Goal: Information Seeking & Learning: Compare options

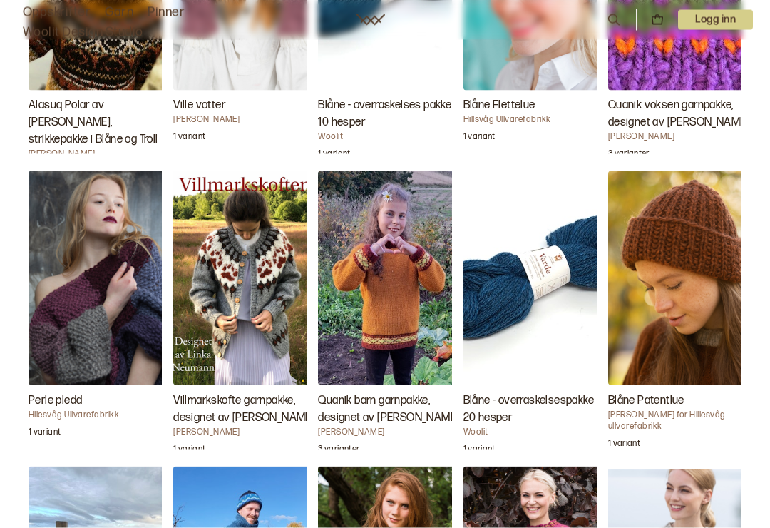
scroll to position [2251, 0]
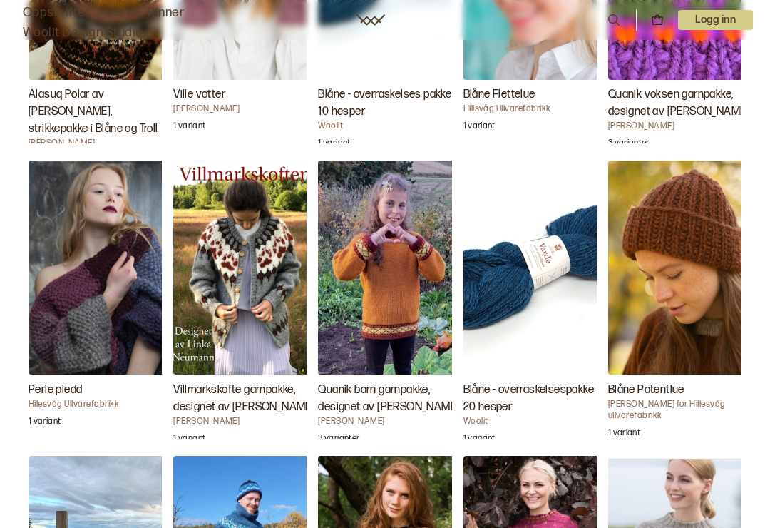
click at [395, 273] on img "Quanik barn garnpakke, designet av Linka Neumann" at bounding box center [389, 268] width 143 height 214
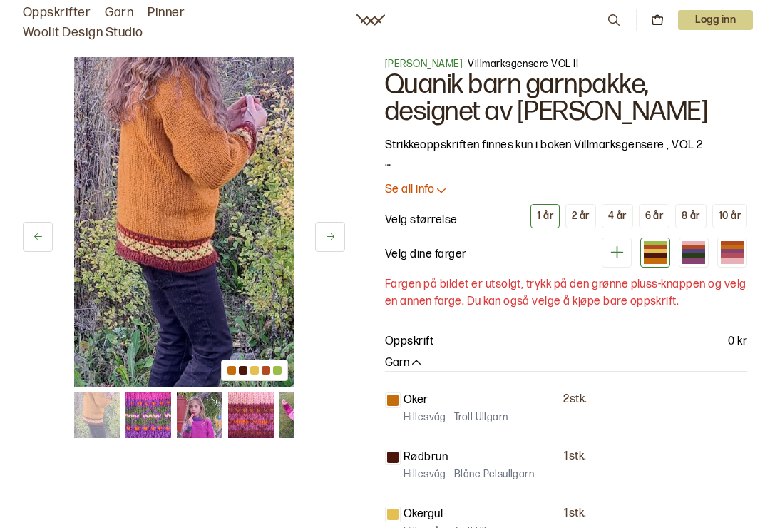
click at [326, 238] on icon at bounding box center [330, 236] width 11 height 11
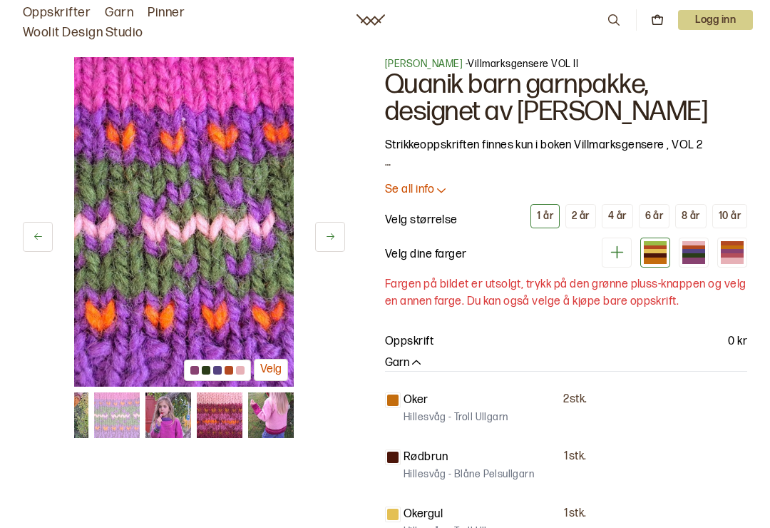
click at [337, 245] on button at bounding box center [330, 237] width 30 height 30
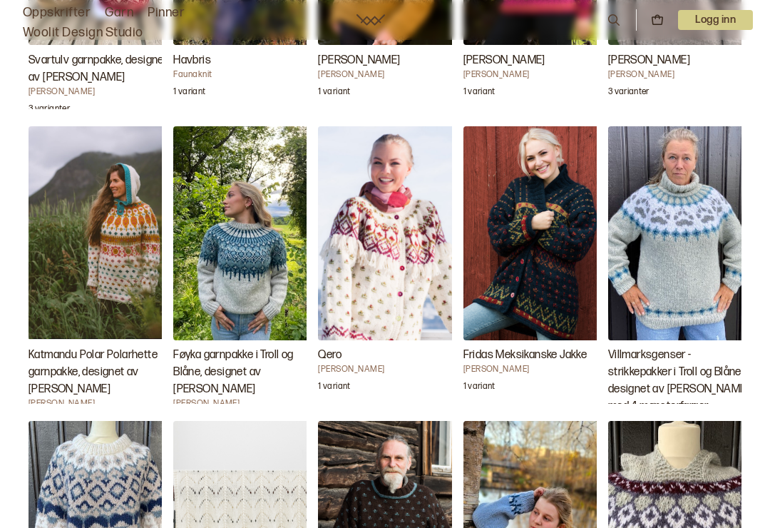
scroll to position [2873, 0]
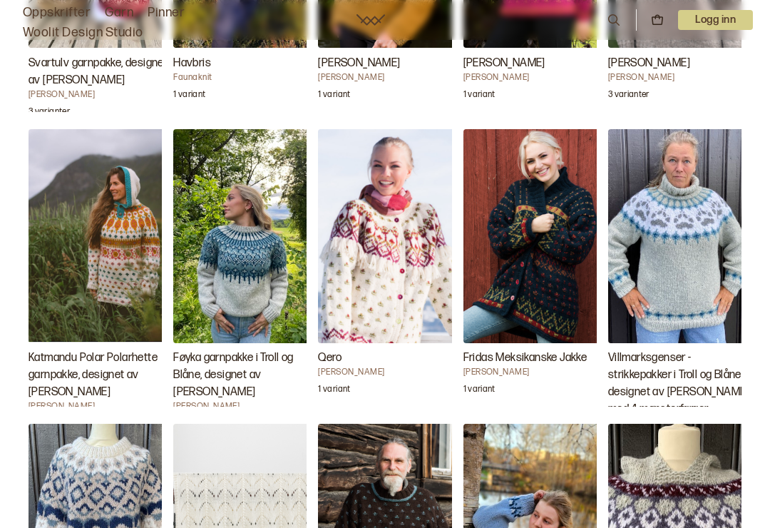
click at [398, 255] on img "Qero" at bounding box center [389, 236] width 143 height 214
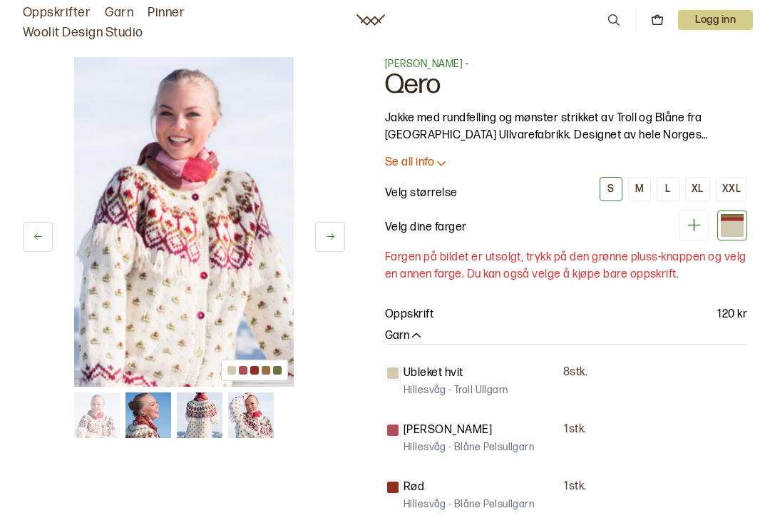
click at [738, 235] on div at bounding box center [732, 228] width 23 height 15
click at [743, 223] on div at bounding box center [732, 228] width 23 height 15
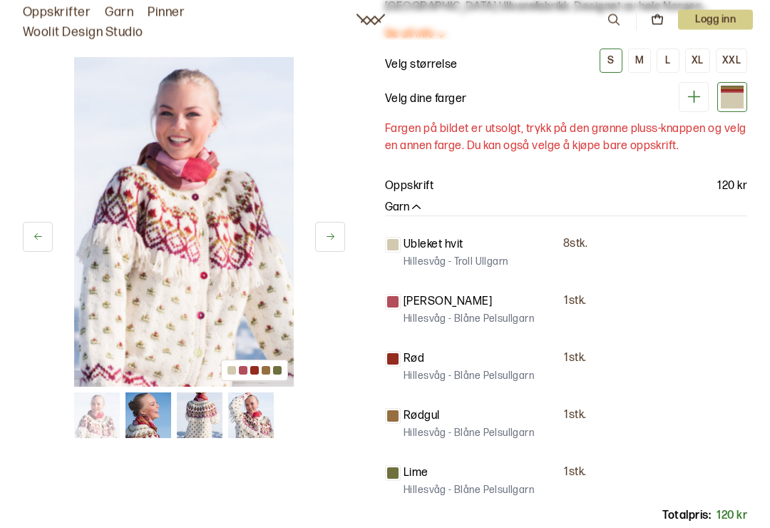
scroll to position [131, 0]
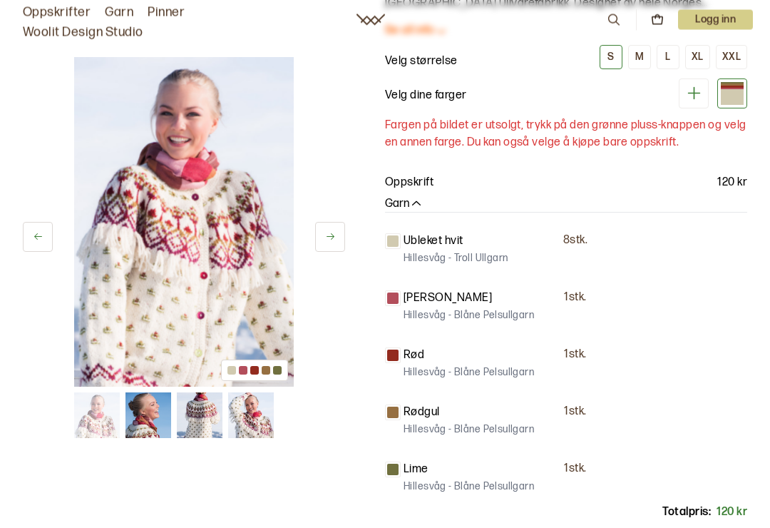
click at [200, 407] on img at bounding box center [200, 415] width 46 height 46
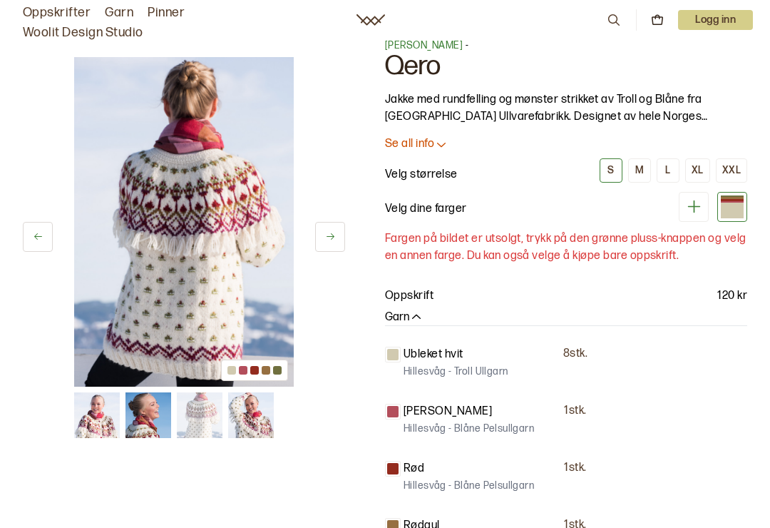
scroll to position [0, 0]
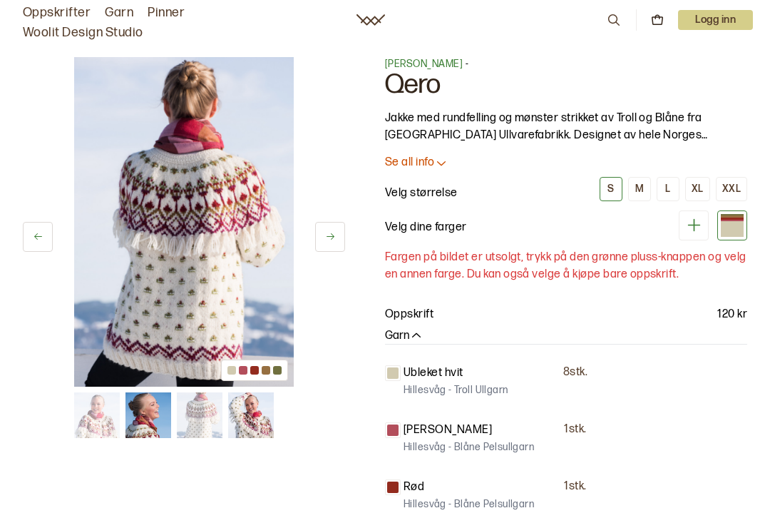
click at [736, 223] on div at bounding box center [732, 228] width 23 height 15
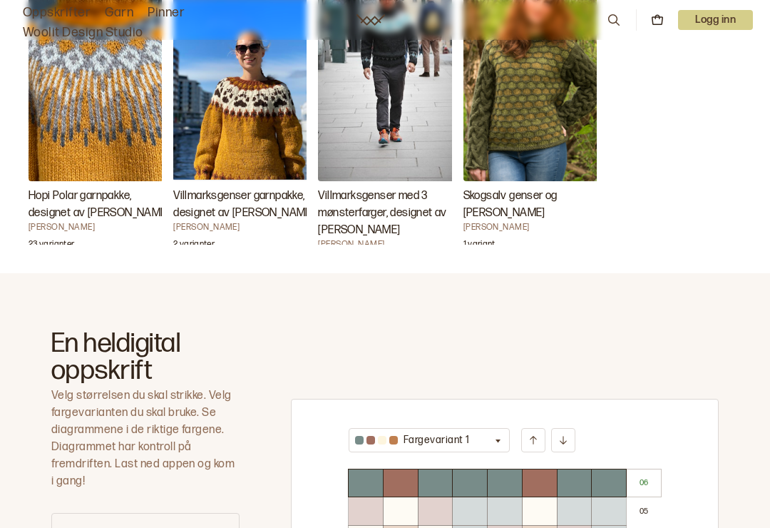
scroll to position [606, 0]
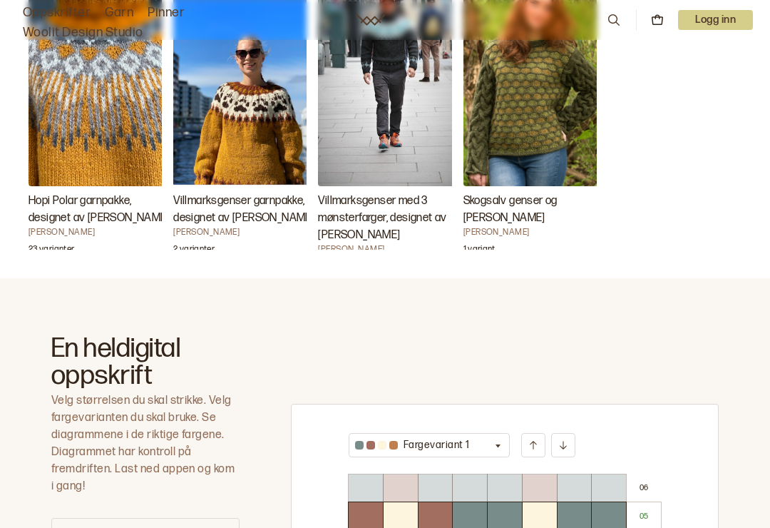
click at [91, 126] on img "Hopi Polar garnpakke, designet av Linka Neumann" at bounding box center [100, 79] width 143 height 214
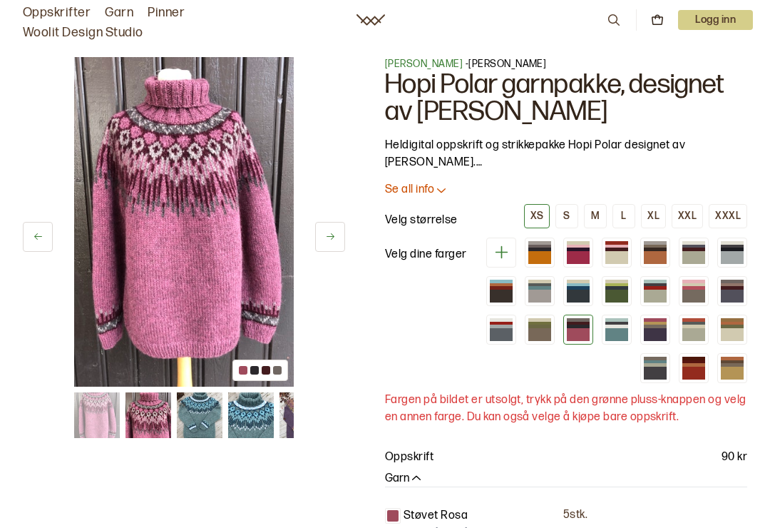
scroll to position [6, 0]
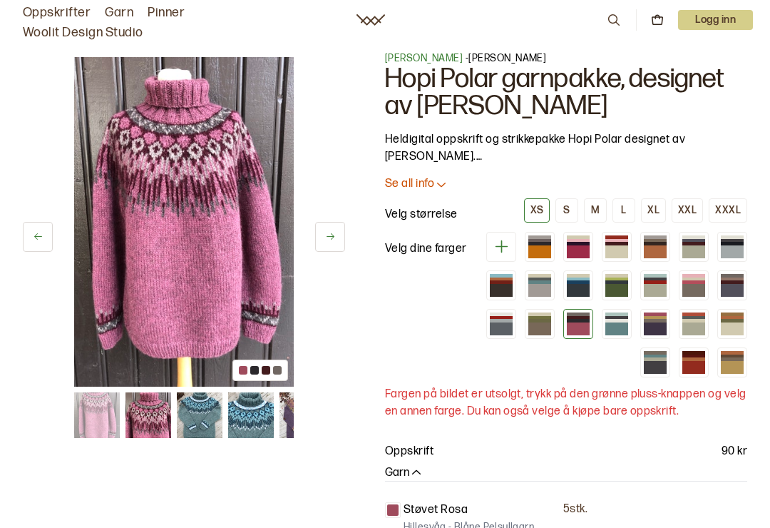
click at [737, 285] on div at bounding box center [732, 290] width 23 height 13
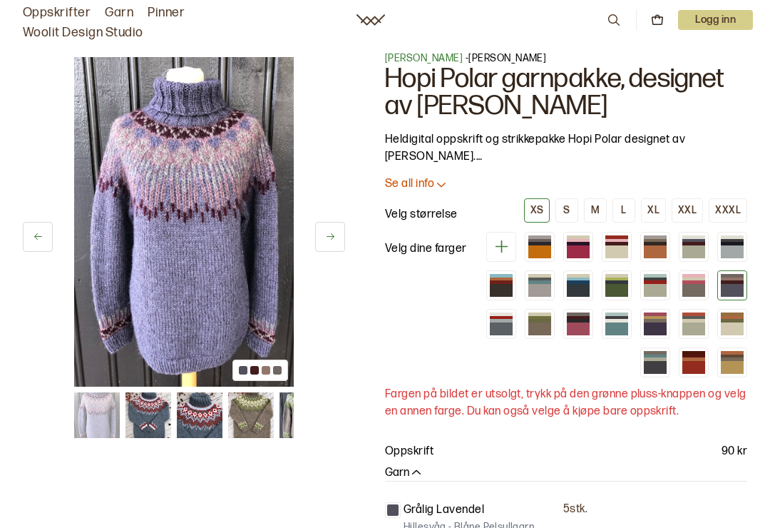
click at [576, 248] on div at bounding box center [578, 251] width 23 height 13
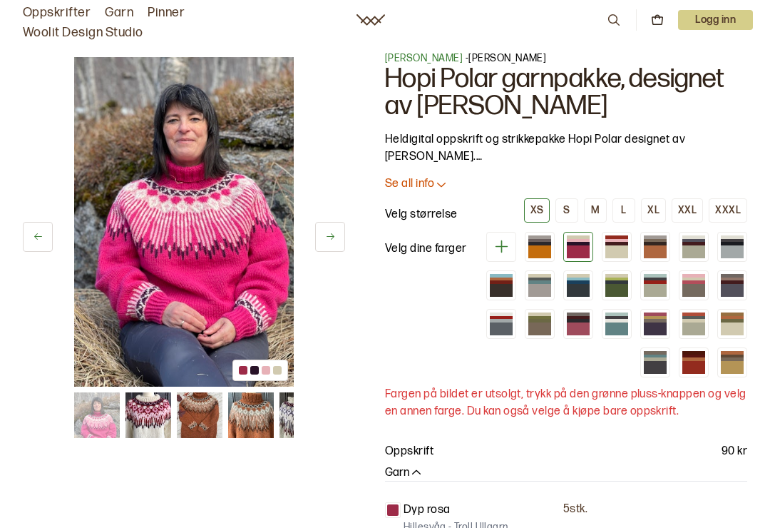
click at [626, 320] on div at bounding box center [617, 321] width 23 height 4
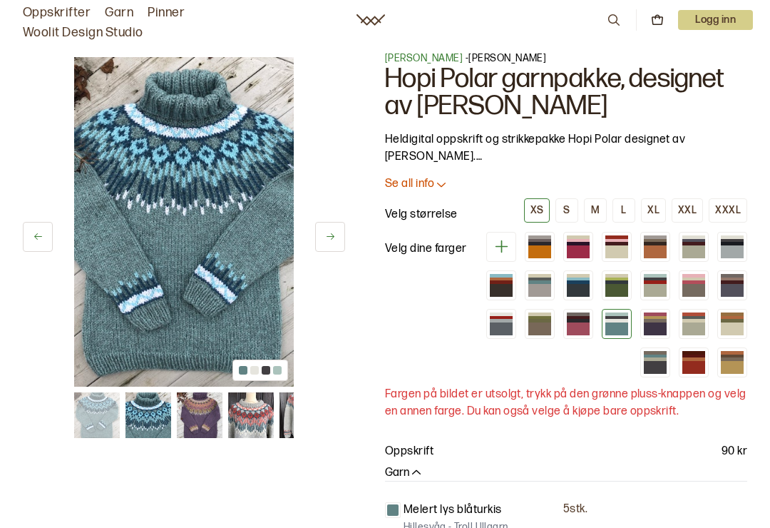
click at [661, 359] on div at bounding box center [655, 359] width 23 height 4
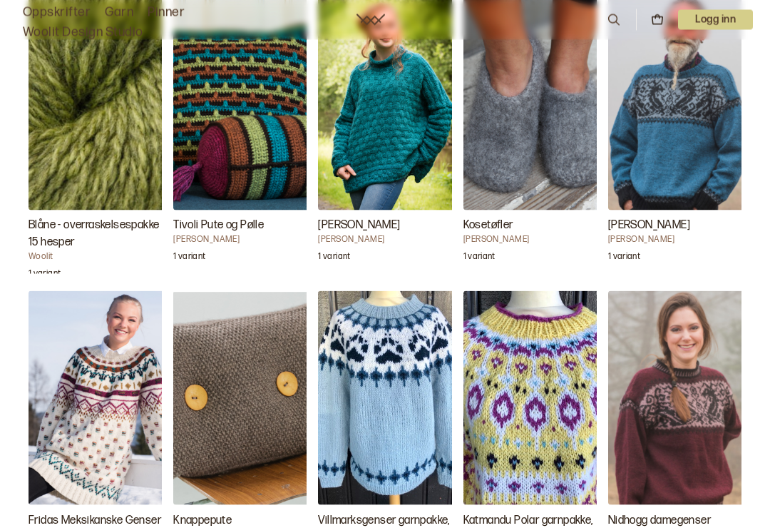
scroll to position [1532, 0]
click at [118, 406] on img "Fridas Meksikanske Genser" at bounding box center [100, 397] width 143 height 214
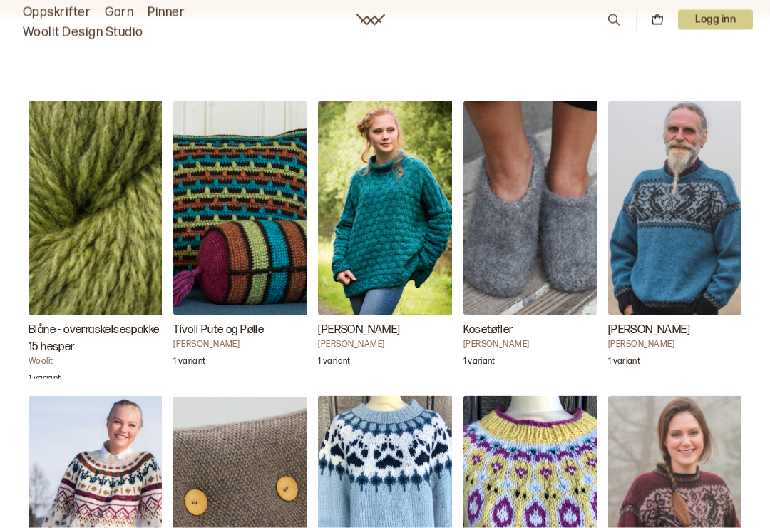
scroll to position [1427, 0]
click at [91, 257] on img "Blåne - overraskelsespakke 15 hesper" at bounding box center [100, 208] width 143 height 214
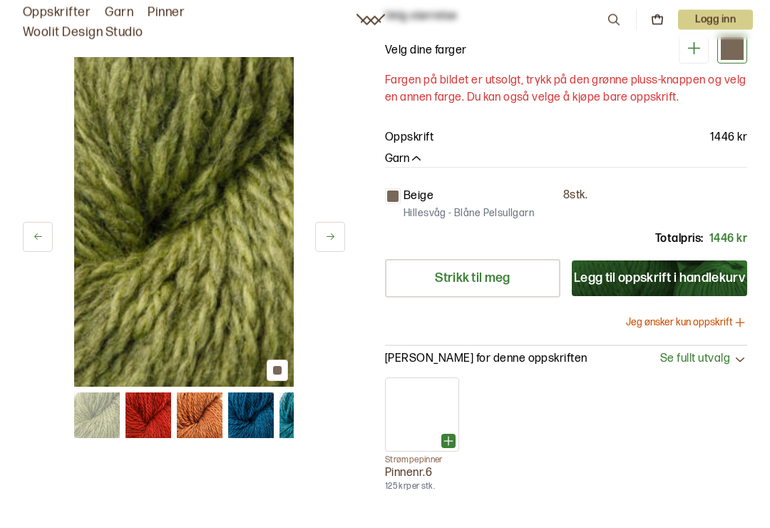
scroll to position [204, 0]
click at [338, 236] on button at bounding box center [330, 237] width 30 height 30
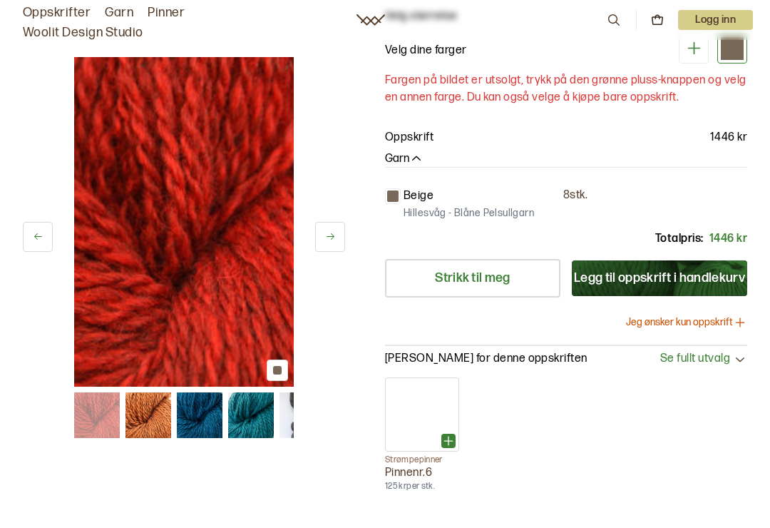
click at [334, 242] on icon at bounding box center [330, 236] width 11 height 11
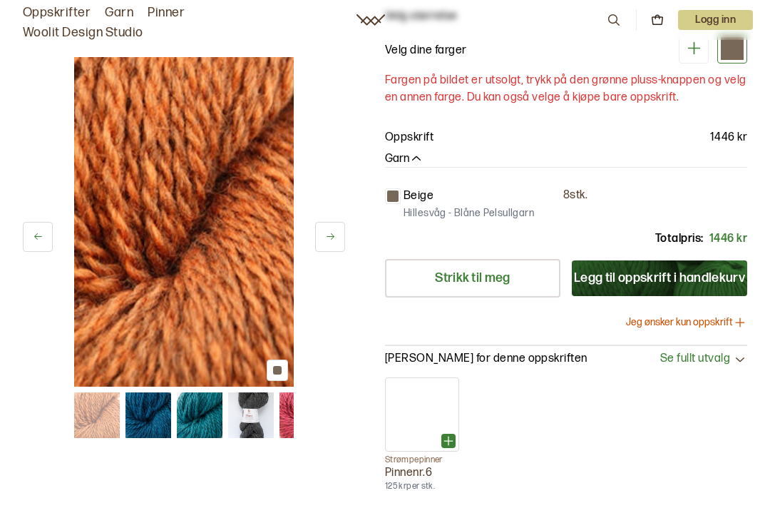
click at [329, 250] on button at bounding box center [330, 237] width 30 height 30
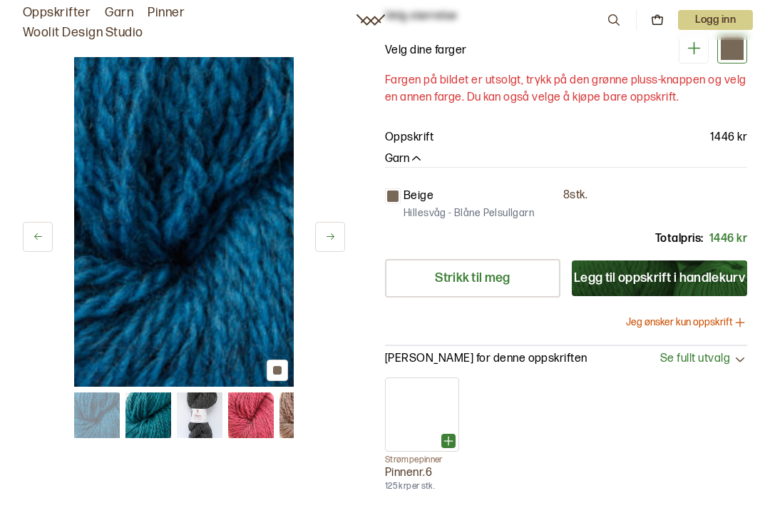
click at [325, 248] on button at bounding box center [330, 237] width 30 height 30
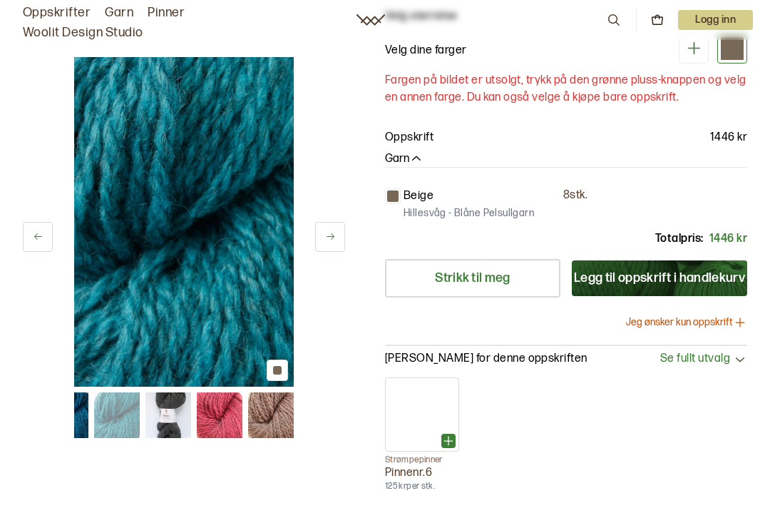
click at [328, 240] on icon at bounding box center [330, 236] width 11 height 11
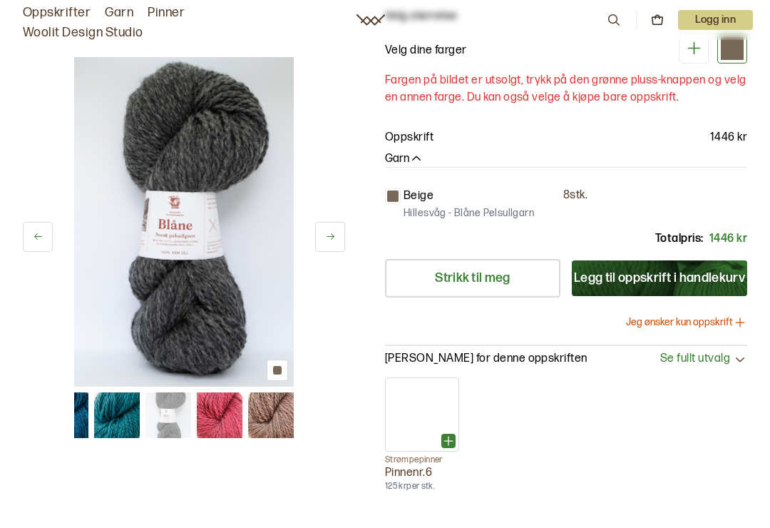
click at [325, 245] on button at bounding box center [330, 237] width 30 height 30
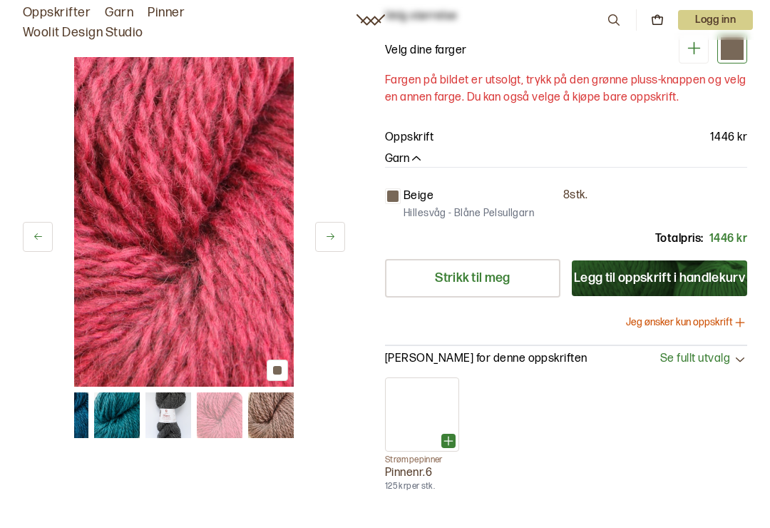
click at [321, 247] on button at bounding box center [330, 237] width 30 height 30
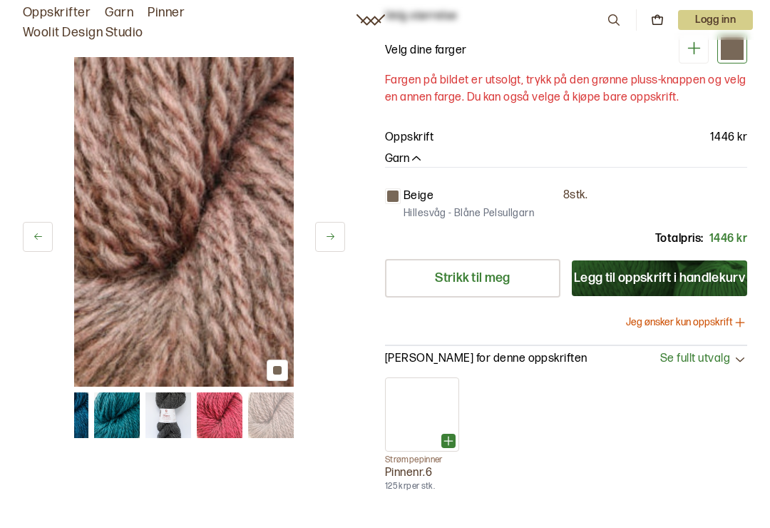
click at [325, 245] on button at bounding box center [330, 237] width 30 height 30
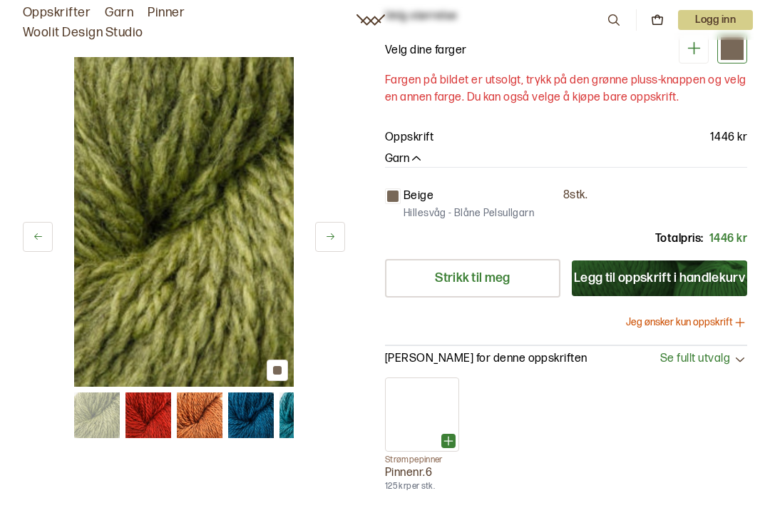
click at [321, 244] on button at bounding box center [330, 237] width 30 height 30
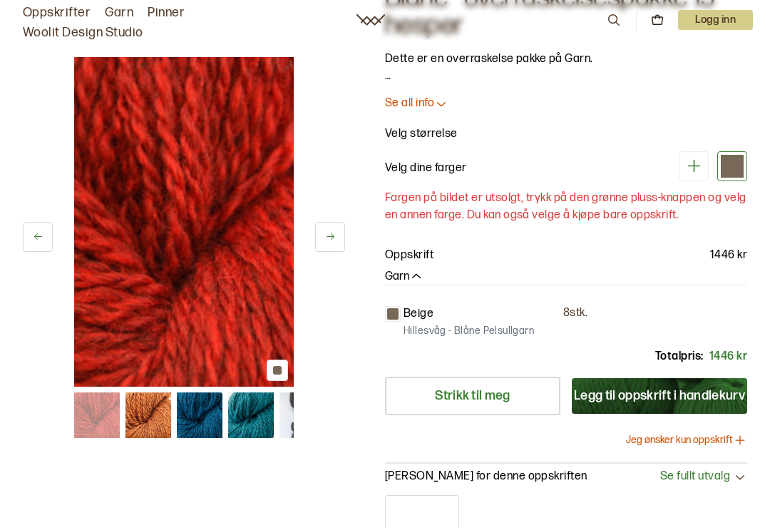
scroll to position [0, 0]
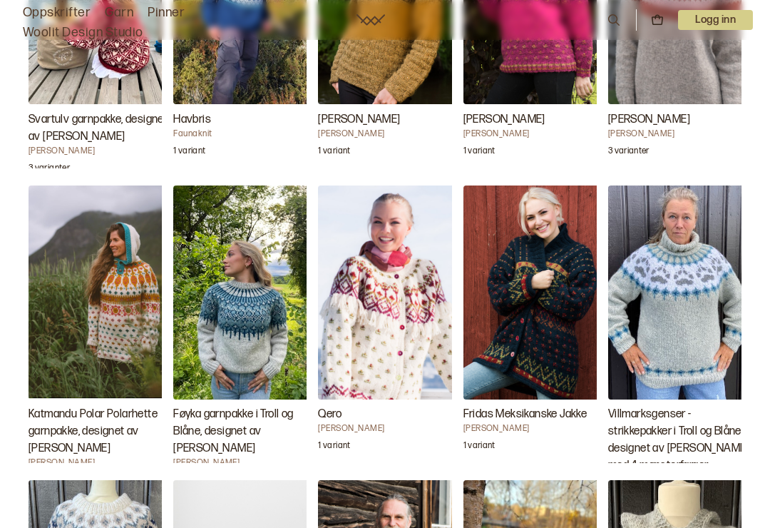
scroll to position [2818, 0]
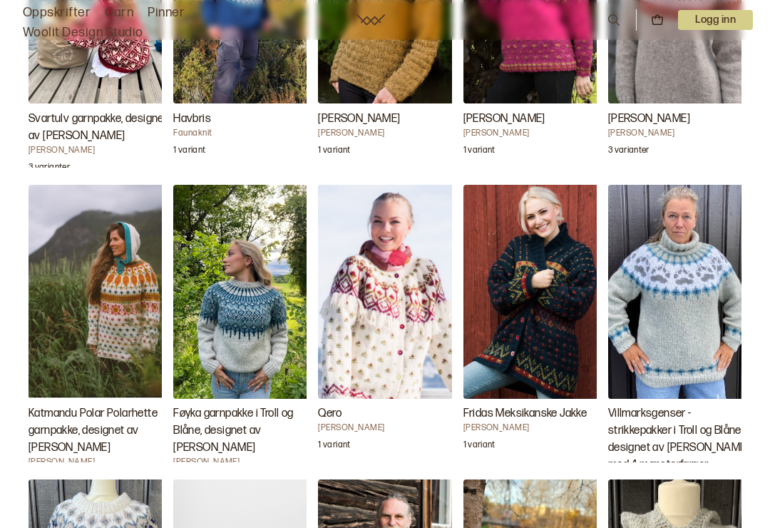
click at [252, 314] on img "Føyka garnpakke i Troll og Blåne, designet av Linka Neumann" at bounding box center [244, 292] width 143 height 214
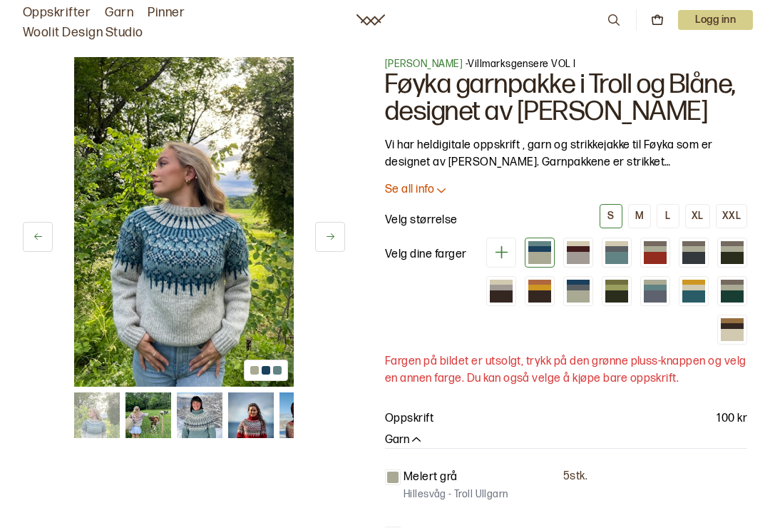
click at [663, 248] on div at bounding box center [655, 248] width 23 height 5
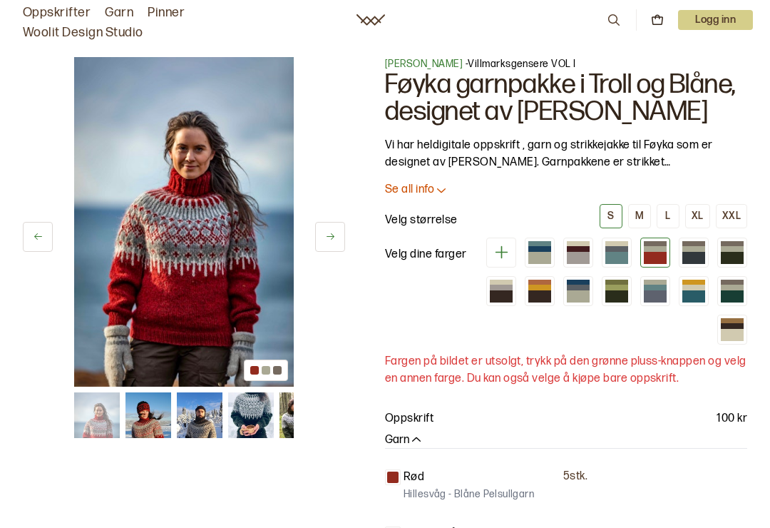
click at [541, 293] on div at bounding box center [540, 296] width 23 height 12
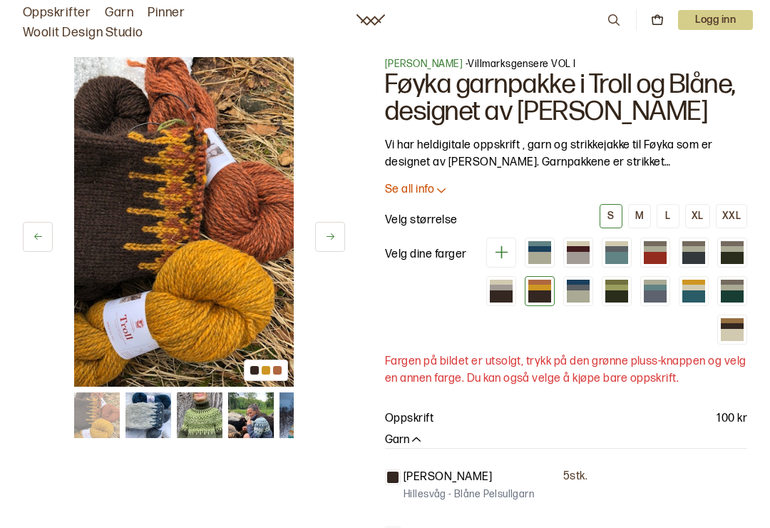
click at [660, 293] on div at bounding box center [655, 296] width 23 height 12
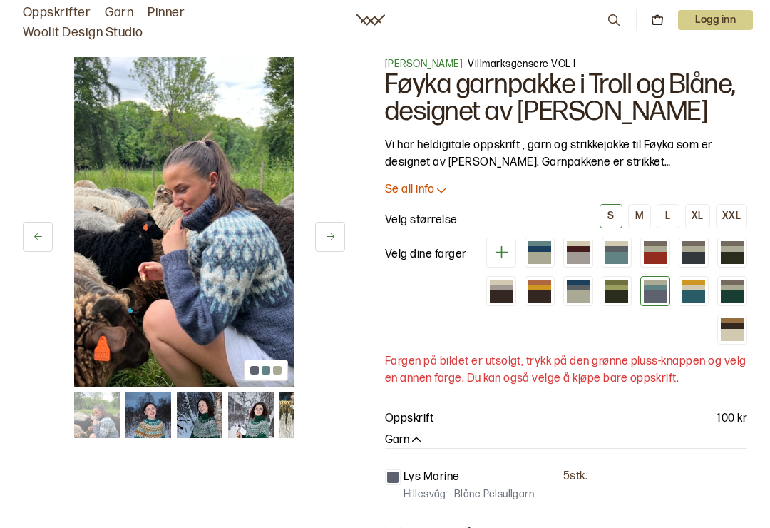
click at [331, 250] on button at bounding box center [330, 237] width 30 height 30
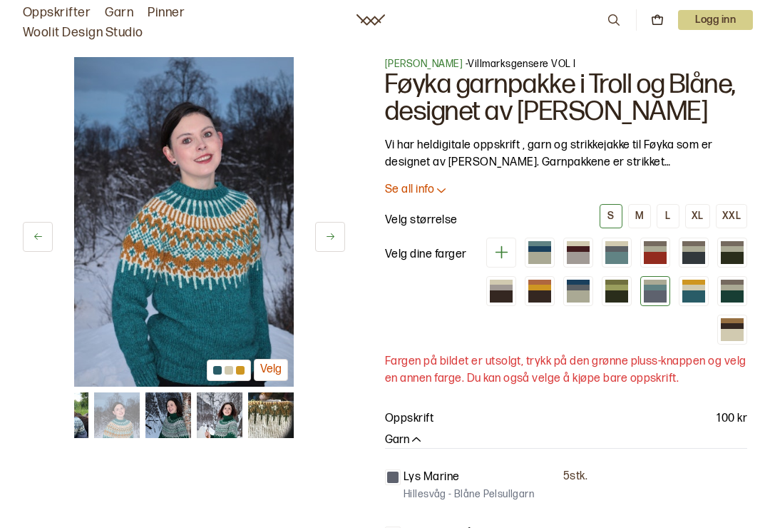
click at [332, 237] on icon at bounding box center [330, 236] width 11 height 11
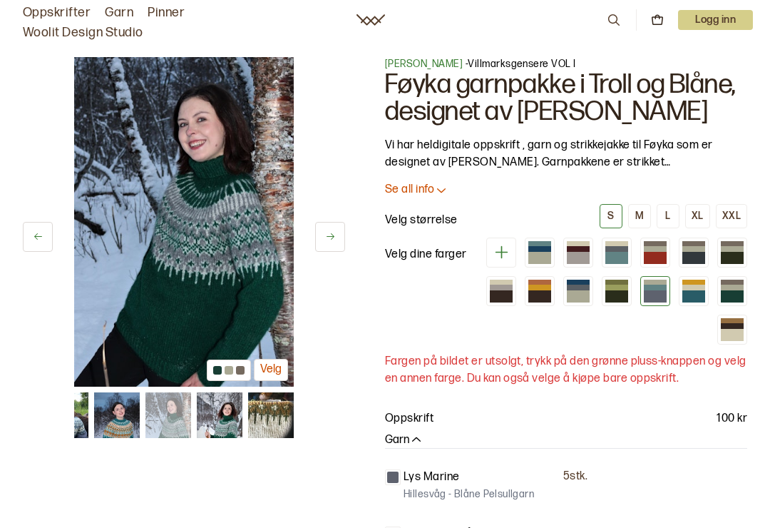
click at [328, 241] on icon at bounding box center [330, 236] width 11 height 11
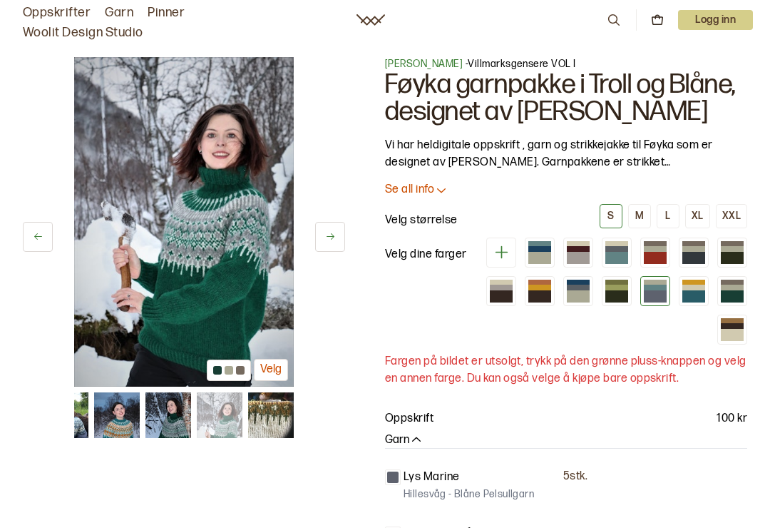
click at [327, 240] on icon at bounding box center [330, 236] width 11 height 11
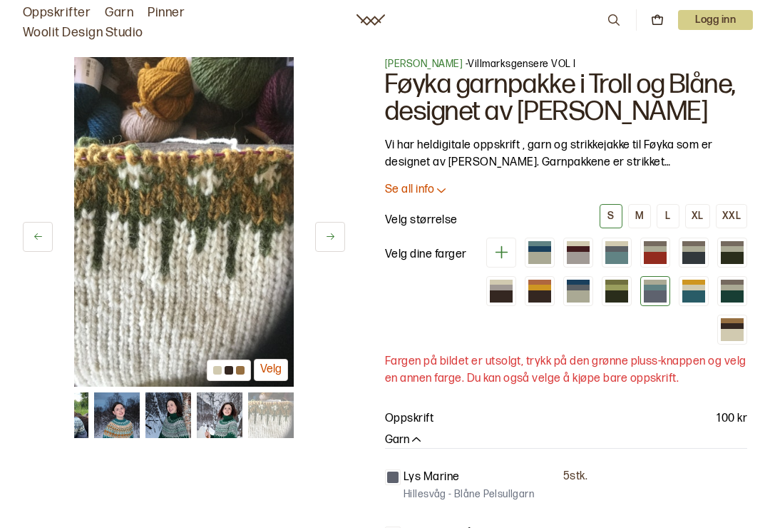
click at [330, 242] on icon at bounding box center [330, 236] width 11 height 11
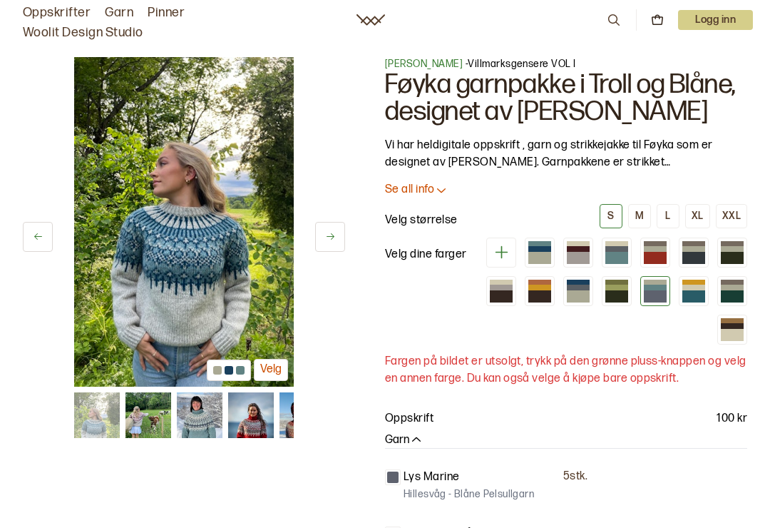
click at [325, 239] on icon at bounding box center [330, 236] width 11 height 11
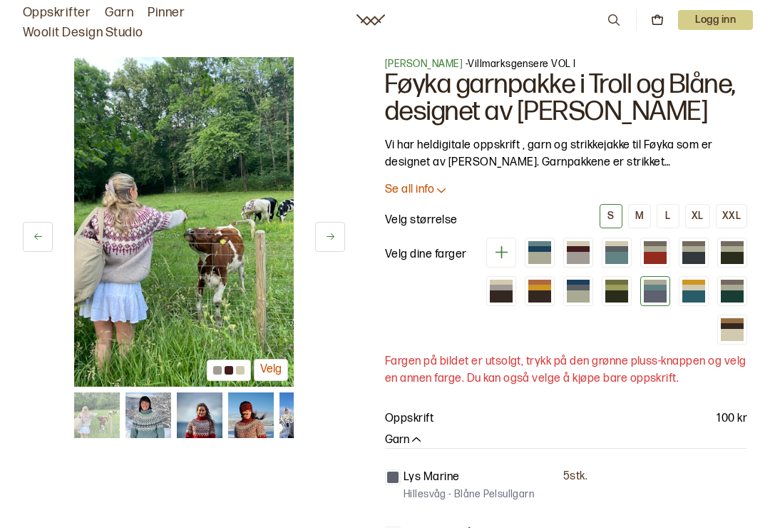
click at [330, 246] on button at bounding box center [330, 237] width 30 height 30
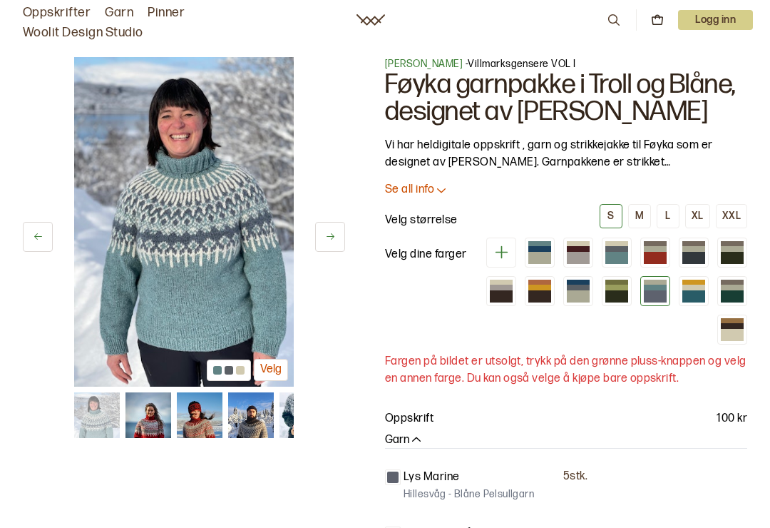
click at [321, 245] on button at bounding box center [330, 237] width 30 height 30
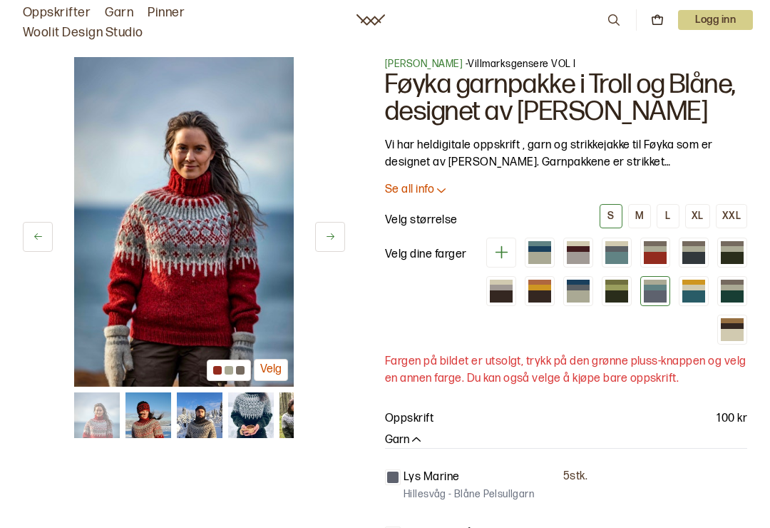
click at [321, 243] on button at bounding box center [330, 237] width 30 height 30
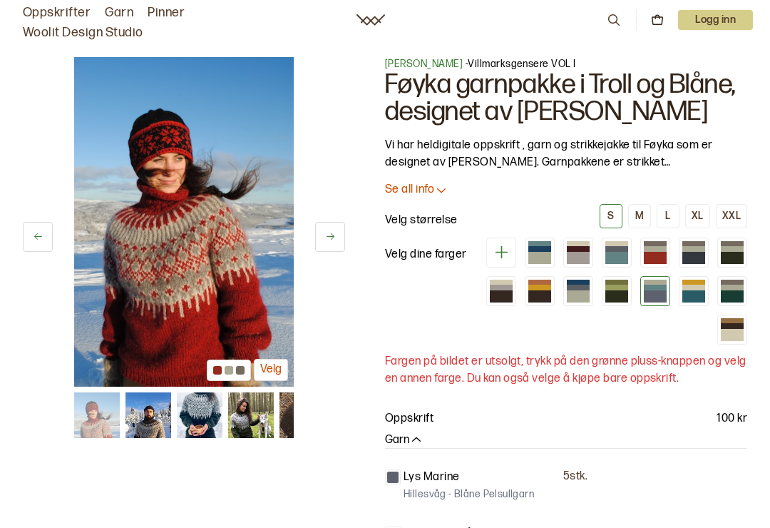
click at [322, 239] on button at bounding box center [330, 237] width 30 height 30
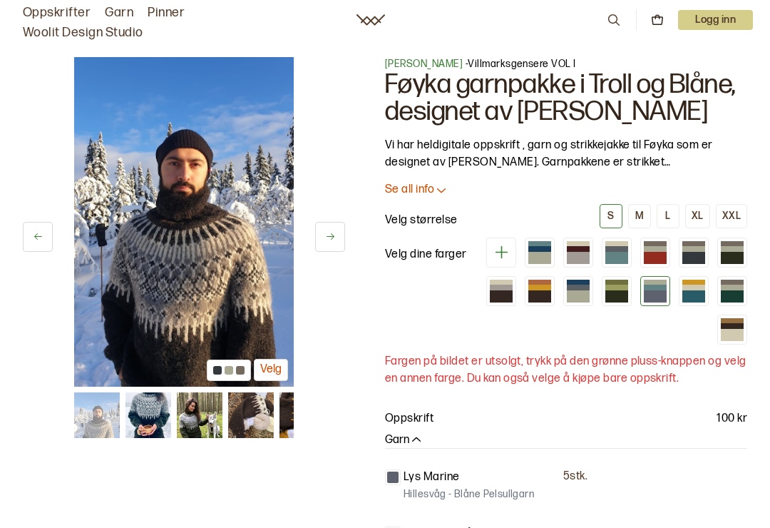
click at [325, 241] on icon at bounding box center [330, 236] width 11 height 11
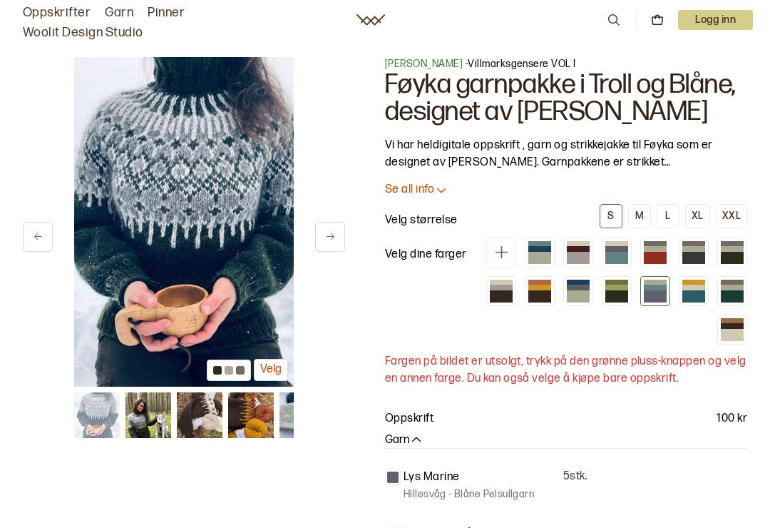
click at [325, 235] on icon at bounding box center [330, 236] width 11 height 11
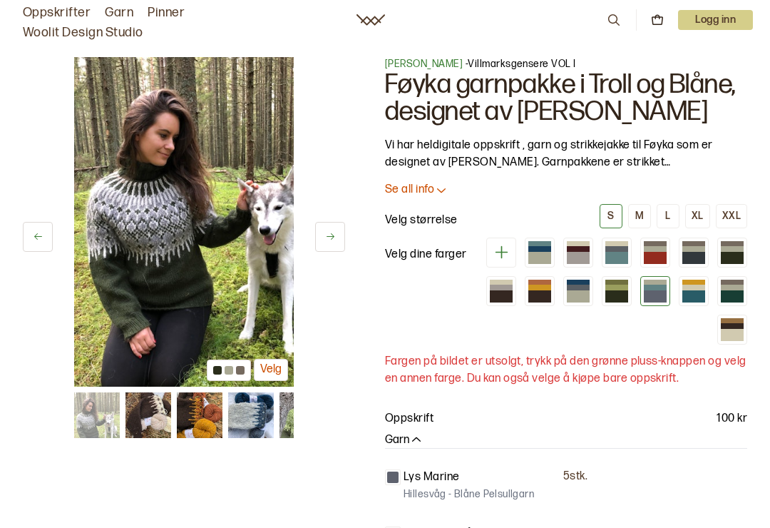
click at [321, 243] on button at bounding box center [330, 237] width 30 height 30
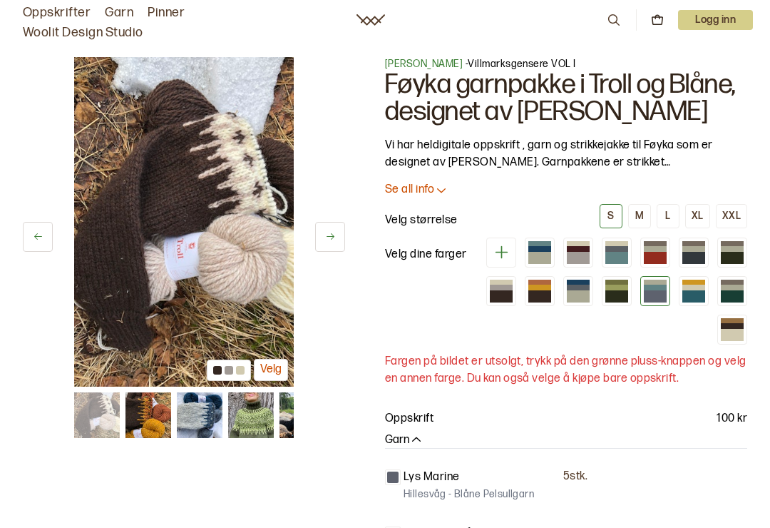
click at [320, 239] on button at bounding box center [330, 237] width 30 height 30
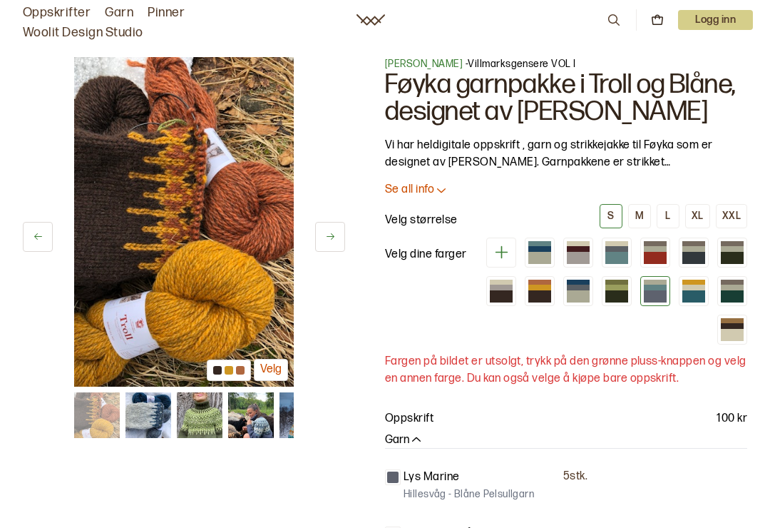
click at [316, 235] on button at bounding box center [330, 237] width 30 height 30
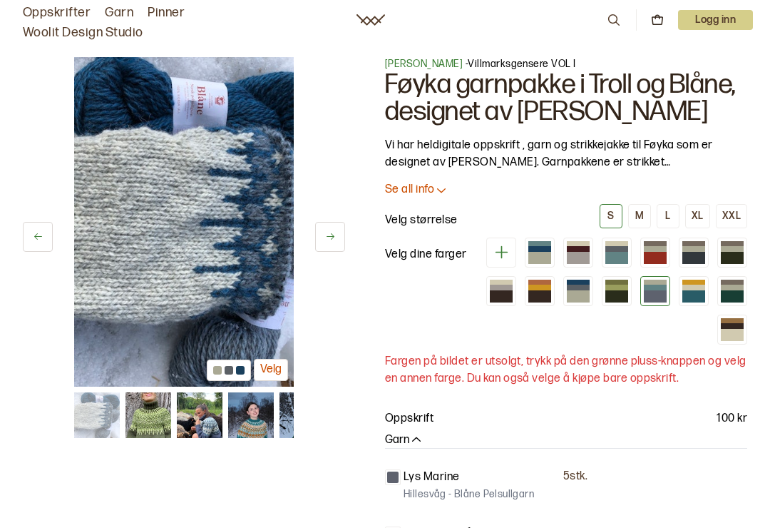
click at [321, 240] on button at bounding box center [330, 237] width 30 height 30
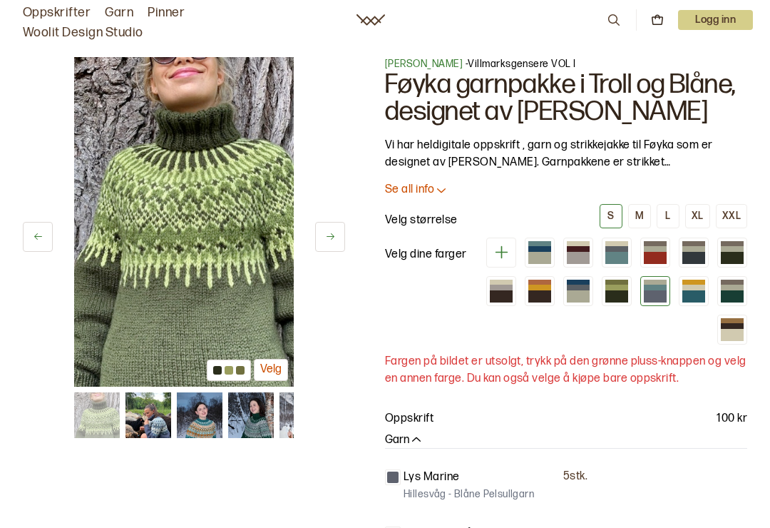
click at [321, 240] on button at bounding box center [330, 237] width 30 height 30
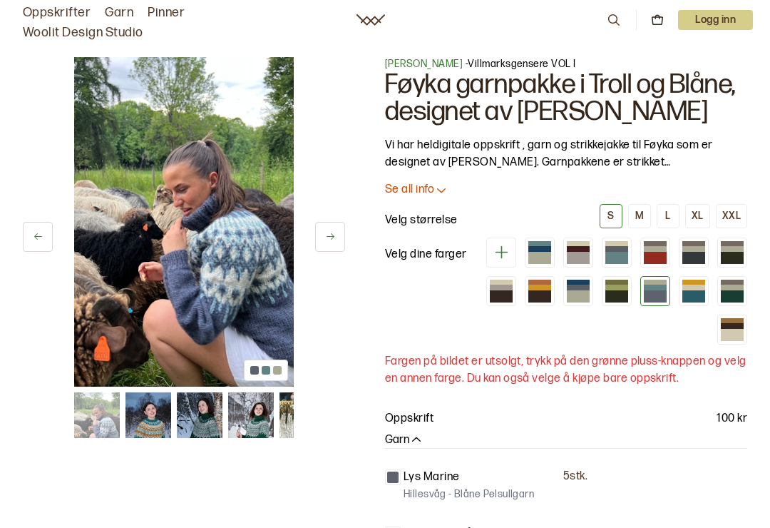
click at [317, 232] on button at bounding box center [330, 237] width 30 height 30
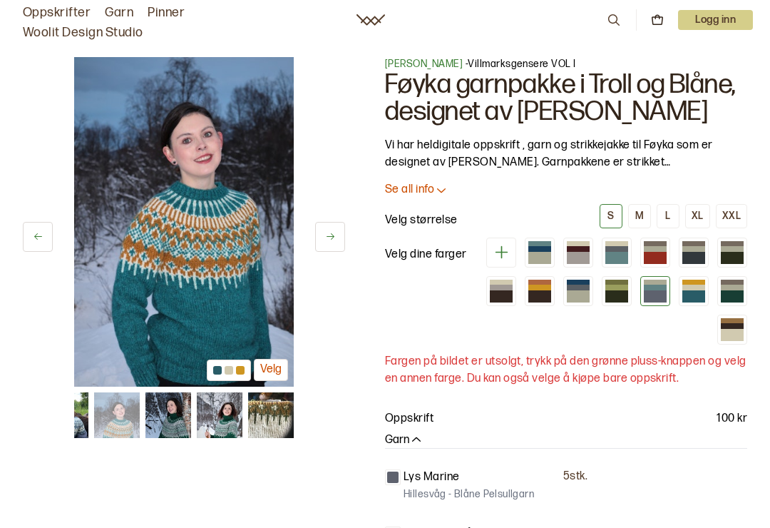
click at [316, 229] on button at bounding box center [330, 237] width 30 height 30
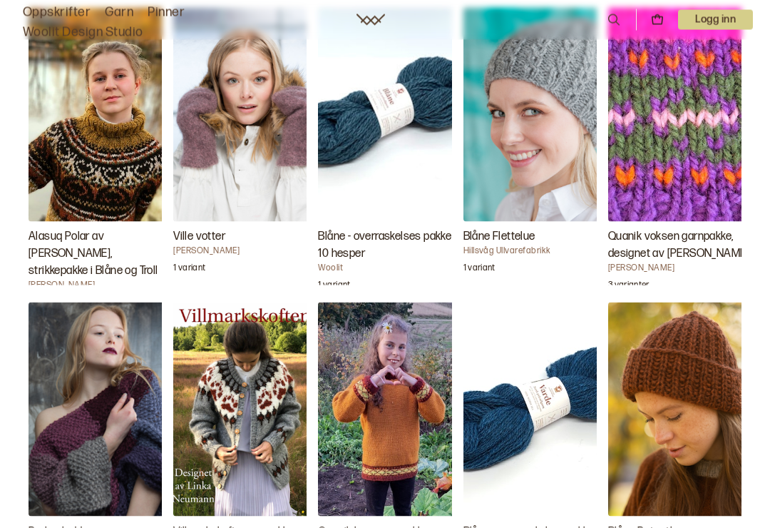
scroll to position [2112, 0]
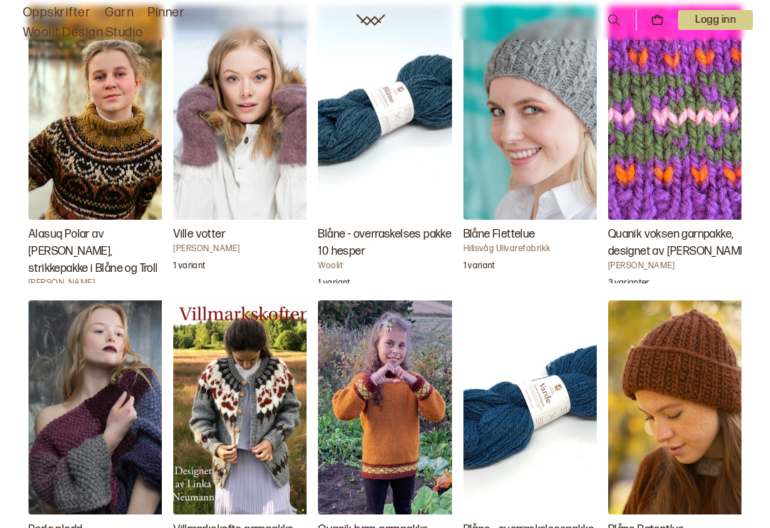
click at [99, 140] on img "Alasuq Polar av Linka Neumann, strikkepakke i Blåne og Troll" at bounding box center [100, 113] width 143 height 214
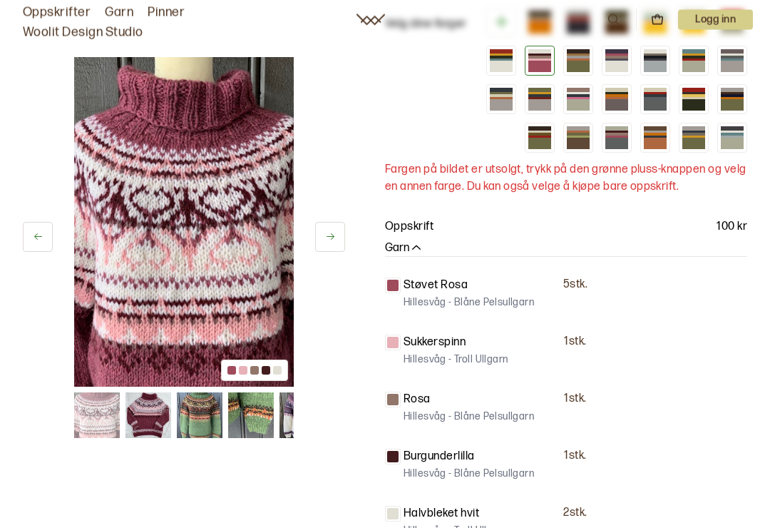
scroll to position [258, 0]
click at [329, 235] on icon at bounding box center [330, 236] width 11 height 11
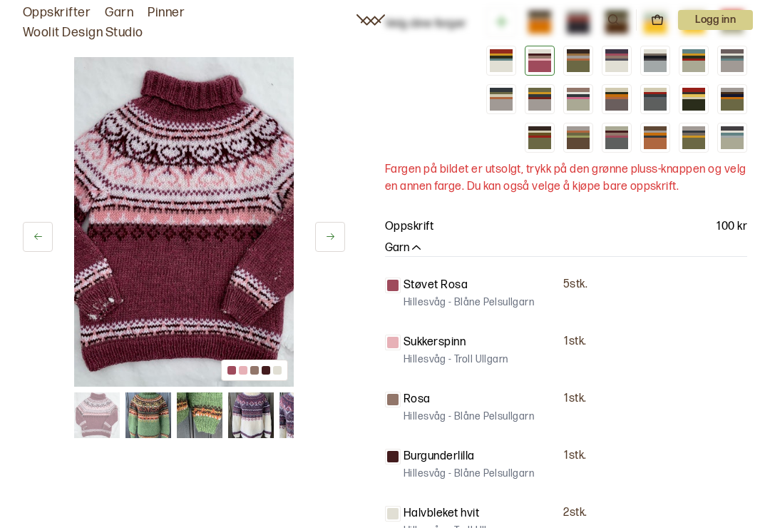
click at [330, 244] on button at bounding box center [330, 237] width 30 height 30
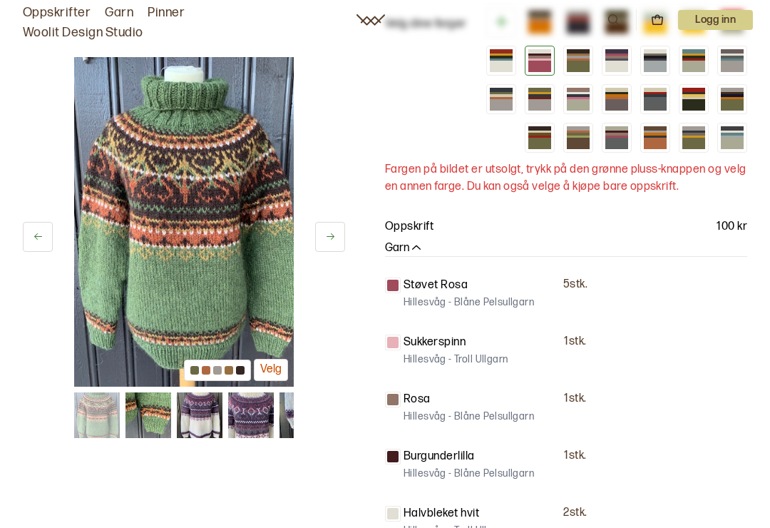
click at [324, 249] on button at bounding box center [330, 237] width 30 height 30
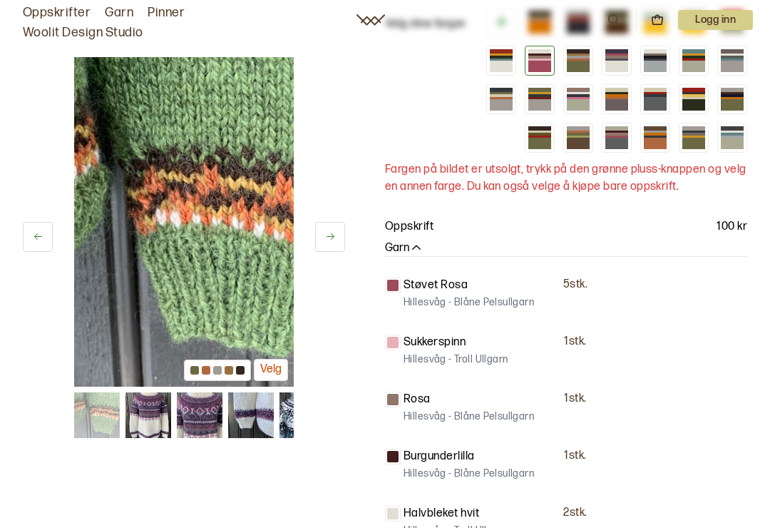
click at [330, 239] on icon at bounding box center [330, 236] width 11 height 11
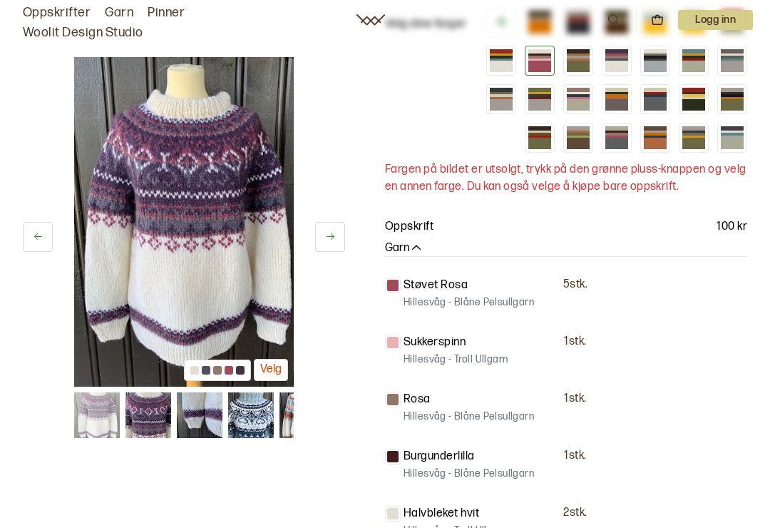
click at [320, 256] on div "19 av 38 Velg" at bounding box center [184, 222] width 322 height 330
click at [329, 238] on icon at bounding box center [330, 236] width 11 height 11
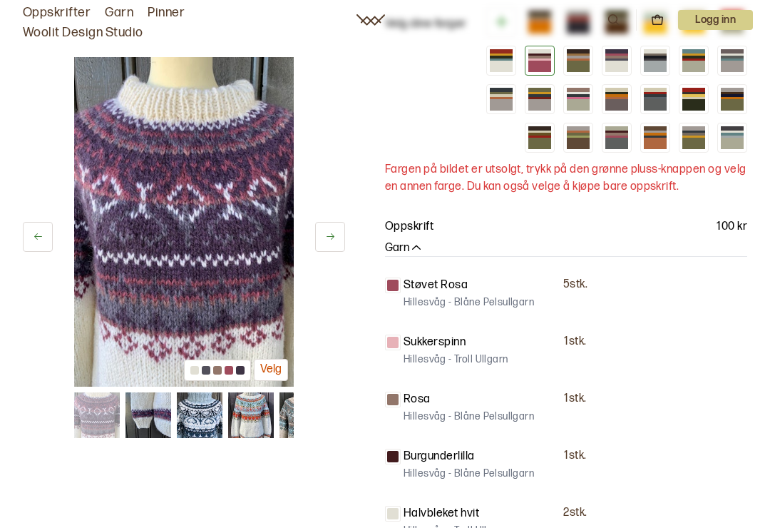
click at [331, 241] on icon at bounding box center [330, 236] width 11 height 11
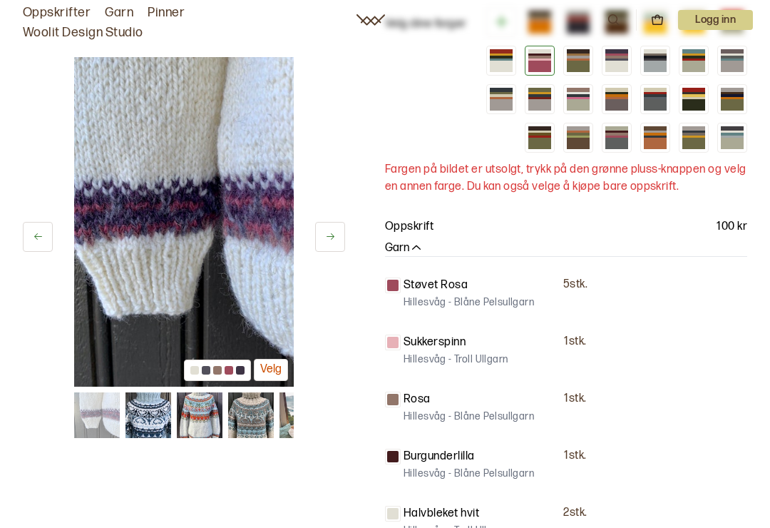
click at [327, 233] on icon at bounding box center [330, 236] width 11 height 11
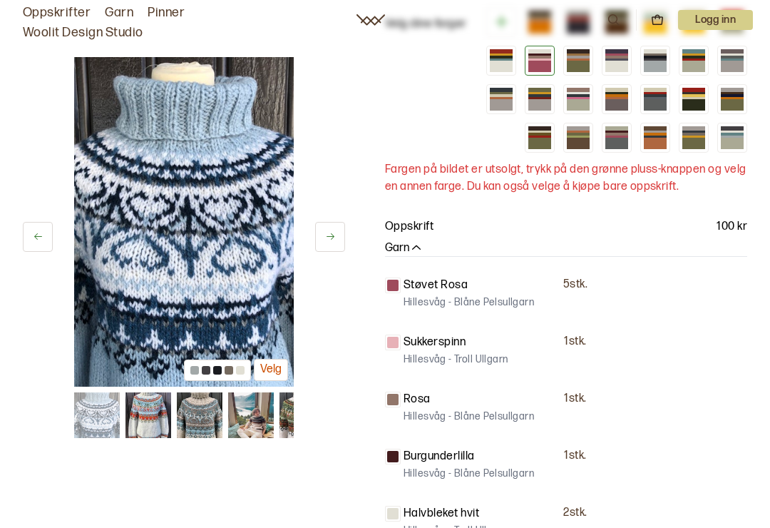
click at [321, 238] on button at bounding box center [330, 237] width 30 height 30
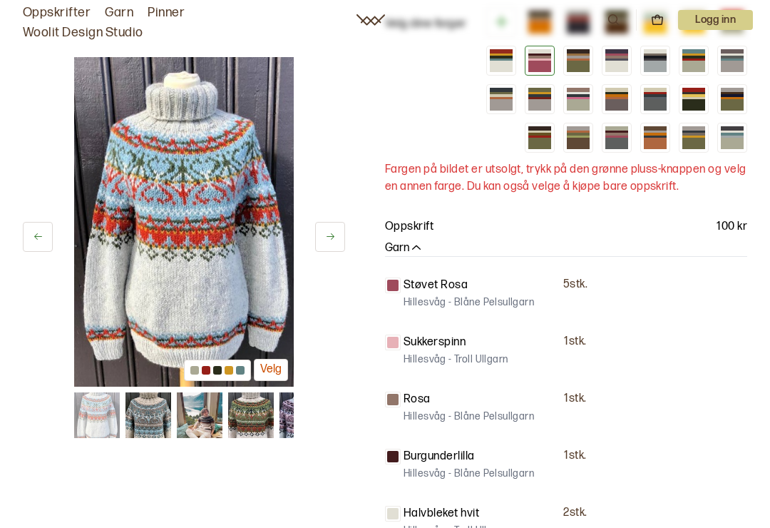
click at [327, 232] on icon at bounding box center [330, 236] width 11 height 11
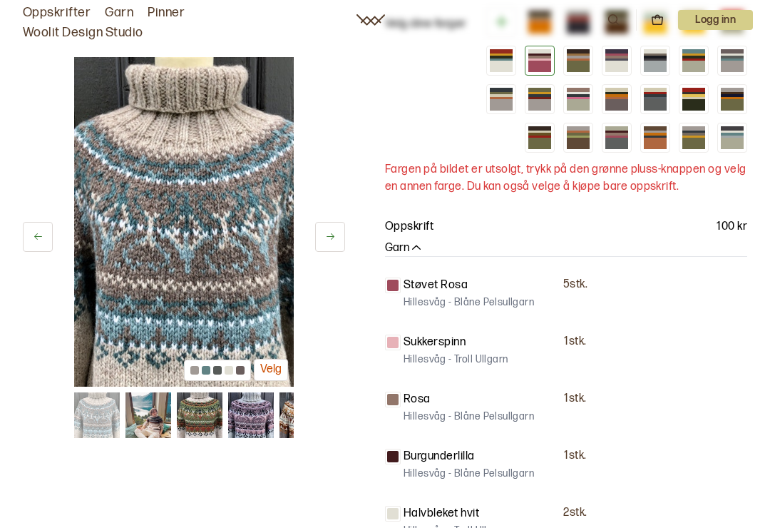
click at [330, 235] on icon at bounding box center [330, 236] width 11 height 11
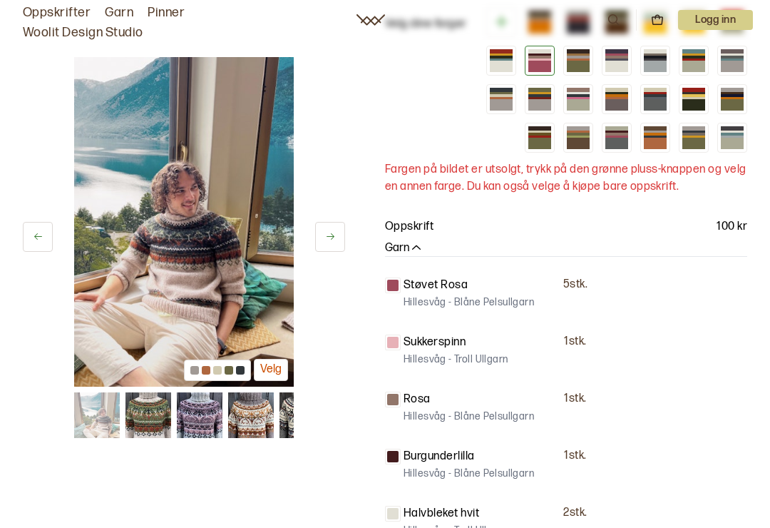
click at [324, 238] on button at bounding box center [330, 237] width 30 height 30
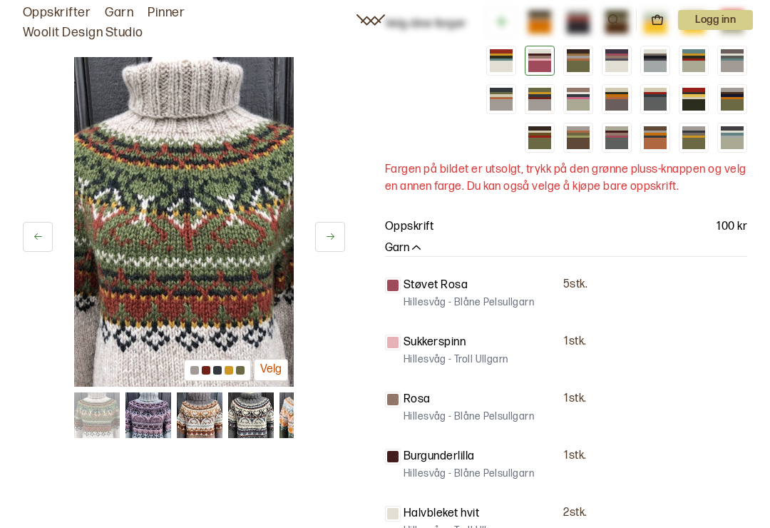
click at [326, 238] on icon at bounding box center [330, 236] width 11 height 11
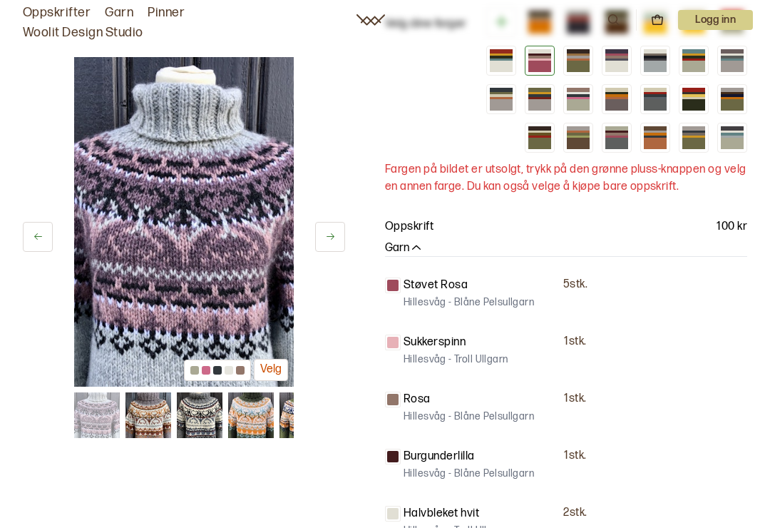
click at [325, 235] on icon at bounding box center [330, 236] width 11 height 11
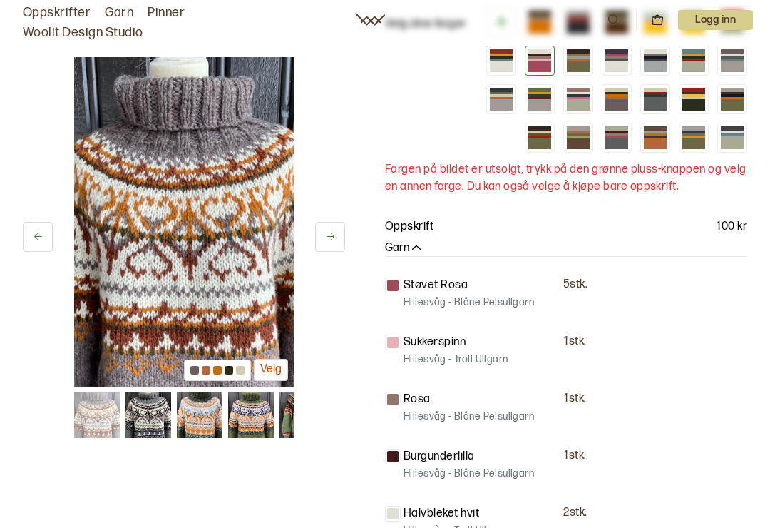
click at [328, 238] on icon at bounding box center [330, 236] width 11 height 11
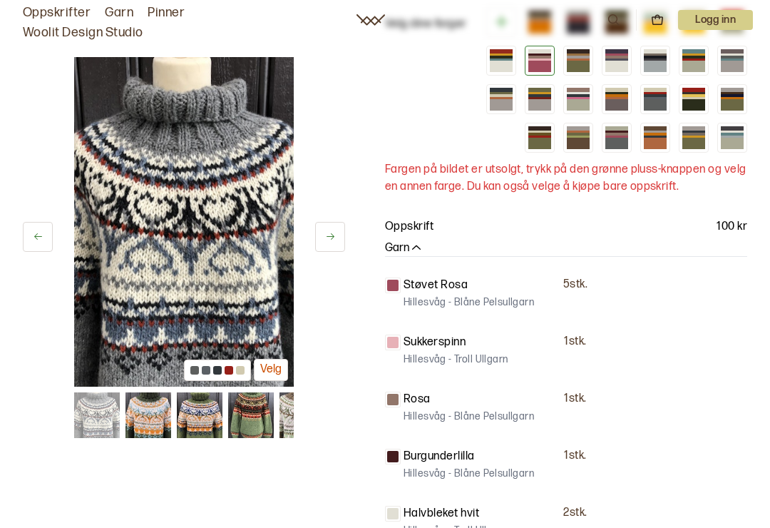
click at [321, 225] on button at bounding box center [330, 237] width 30 height 30
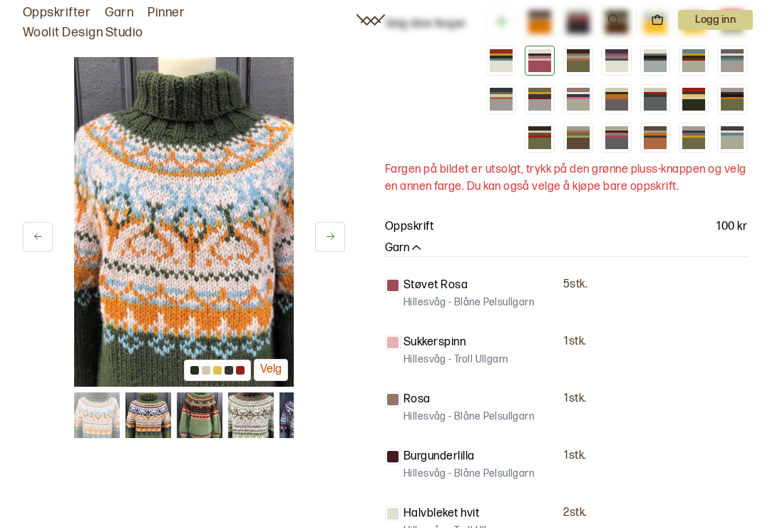
click at [326, 238] on icon at bounding box center [330, 236] width 11 height 11
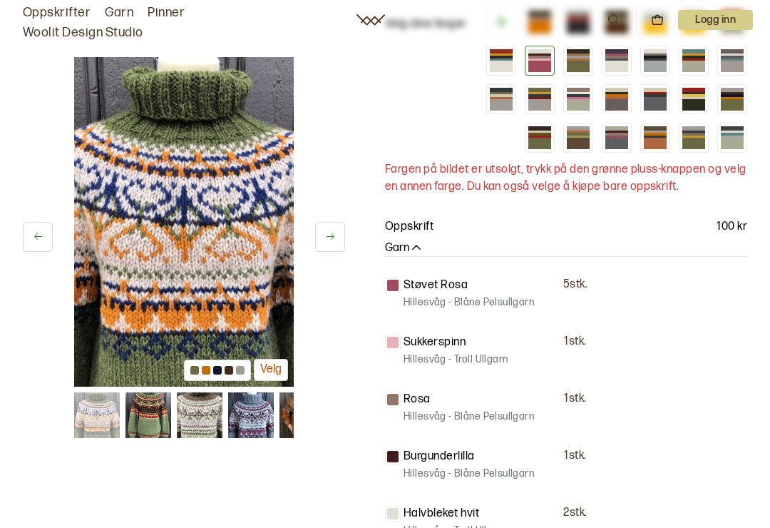
click at [328, 237] on icon at bounding box center [330, 236] width 11 height 11
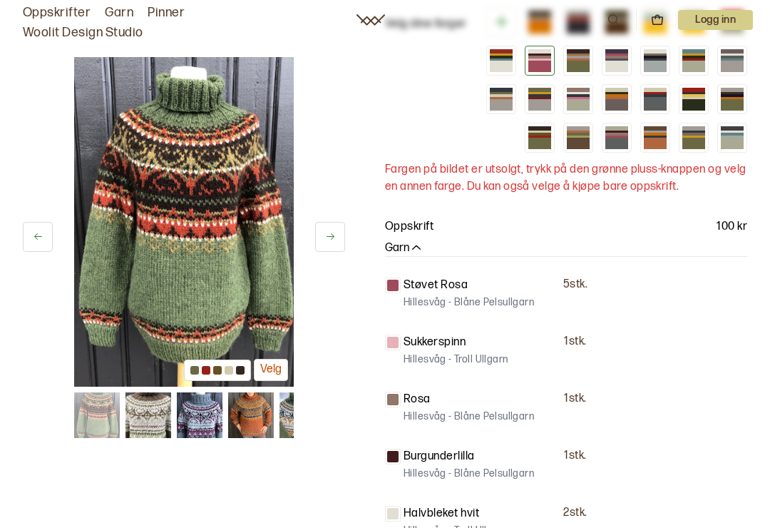
click at [328, 233] on icon at bounding box center [330, 236] width 11 height 11
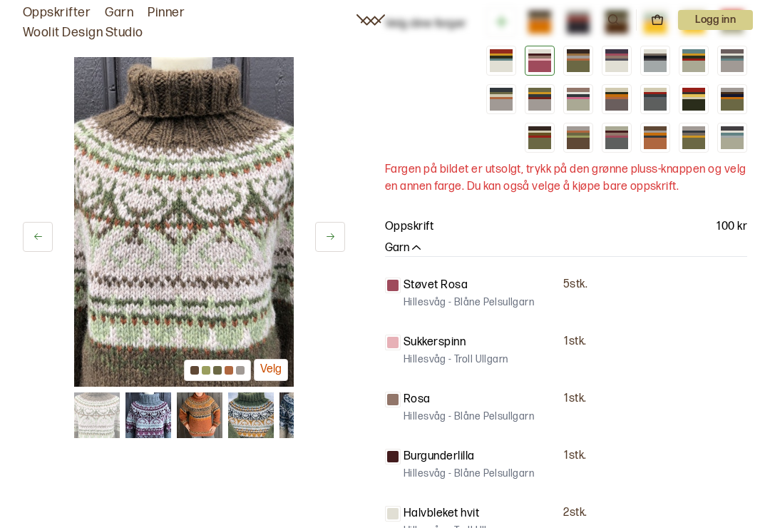
click at [322, 243] on button at bounding box center [330, 237] width 30 height 30
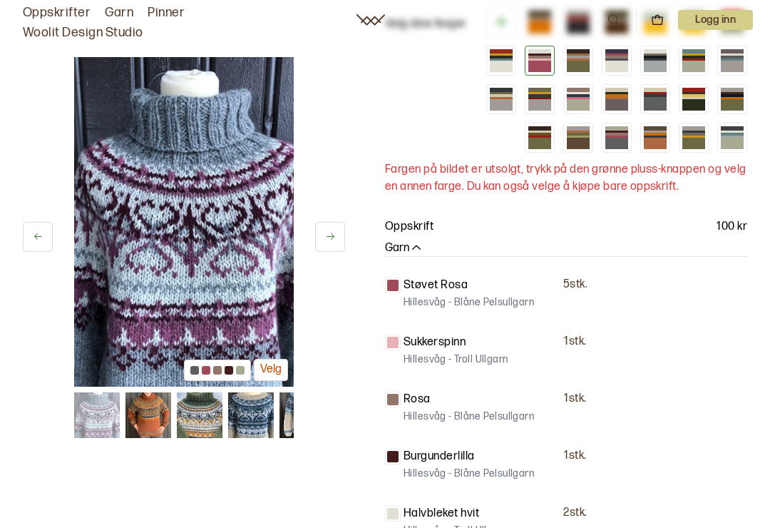
click at [325, 232] on icon at bounding box center [330, 236] width 11 height 11
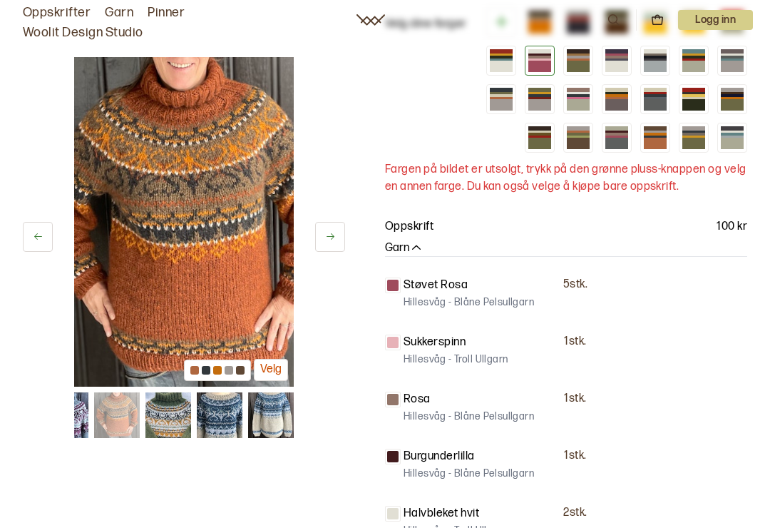
click at [330, 230] on button at bounding box center [330, 237] width 30 height 30
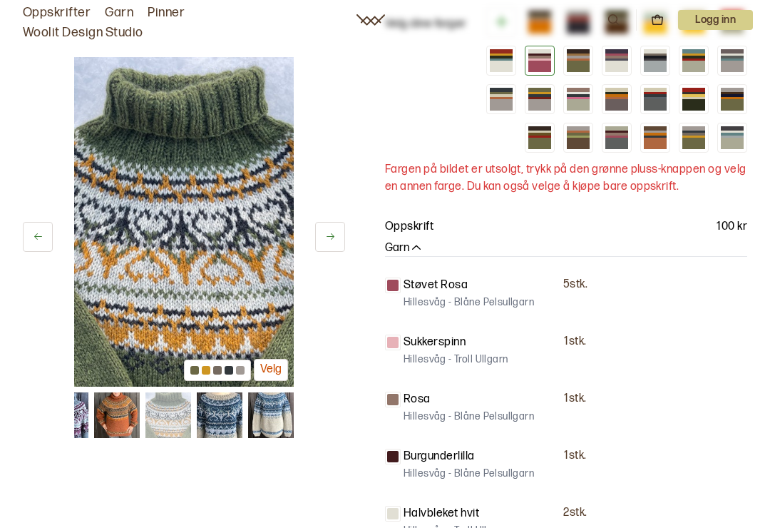
click at [325, 233] on icon at bounding box center [330, 236] width 11 height 11
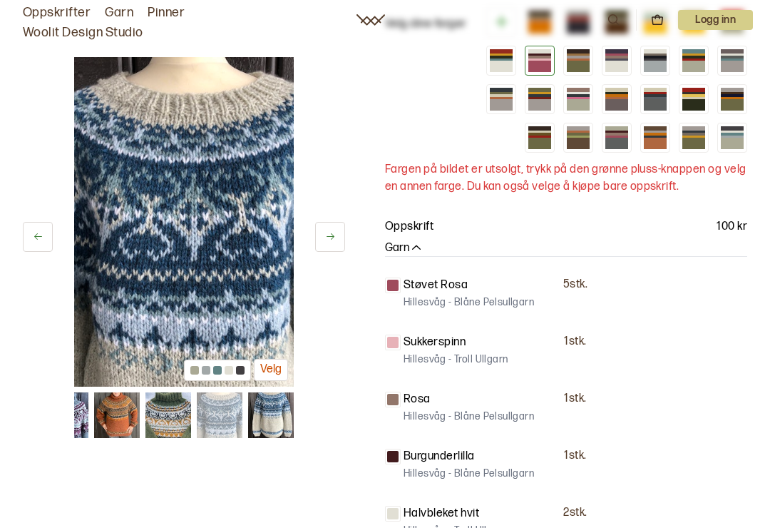
click at [325, 232] on icon at bounding box center [330, 236] width 11 height 11
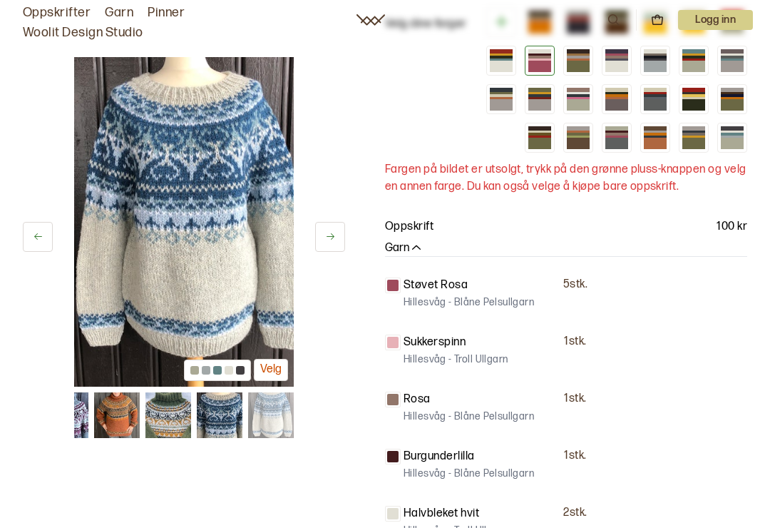
click at [331, 238] on icon at bounding box center [330, 236] width 11 height 11
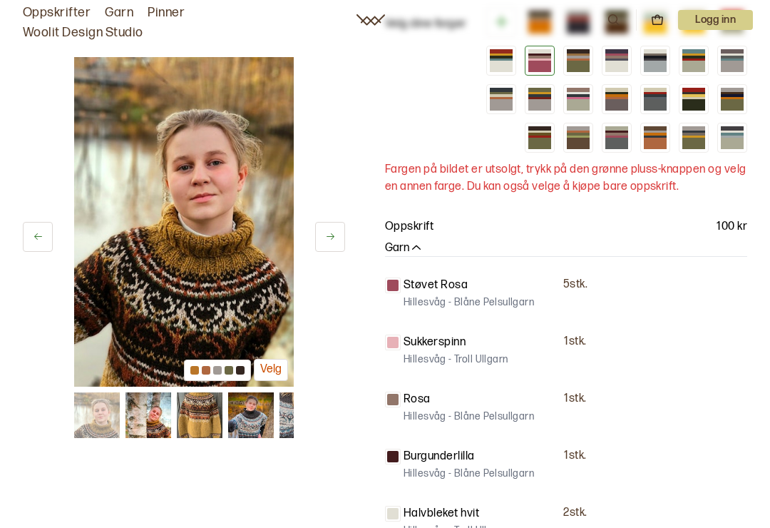
click at [720, 334] on div "Sukkerspinn 1 stk. Hillesvåg - Troll Ullgarn" at bounding box center [566, 351] width 362 height 34
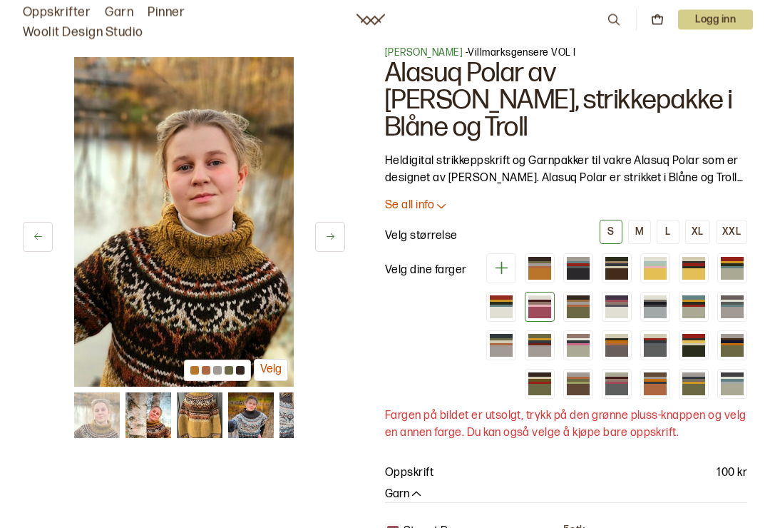
scroll to position [0, 0]
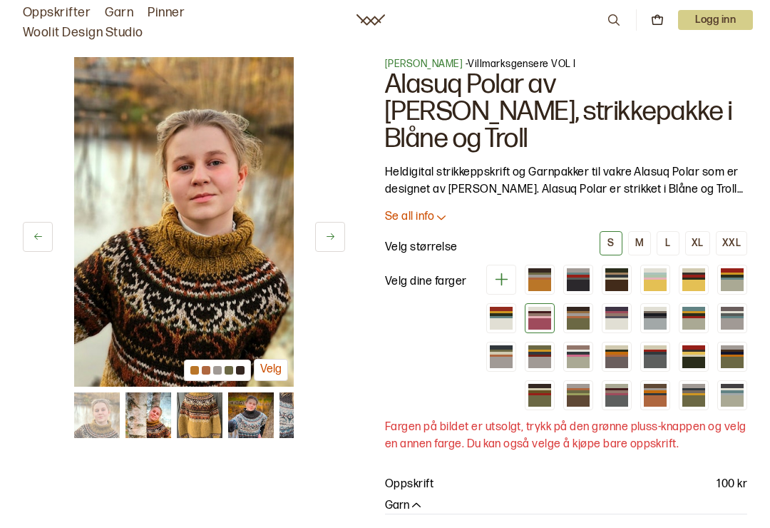
click at [280, 371] on button "Velg" at bounding box center [271, 370] width 34 height 22
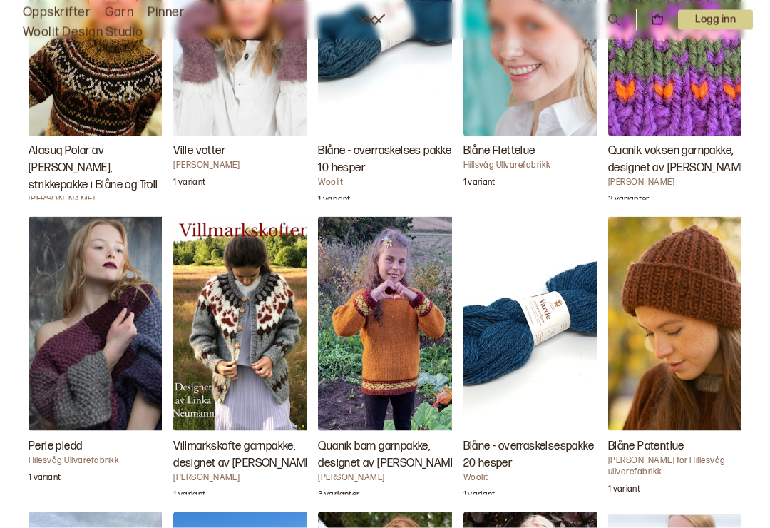
scroll to position [2196, 0]
click at [692, 90] on img "Quanik voksen garnpakke, designet av Lika Neumann" at bounding box center [680, 29] width 143 height 214
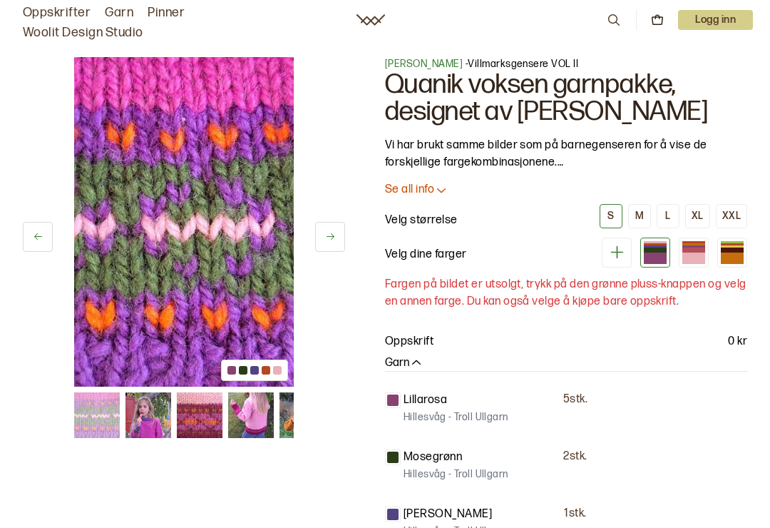
click at [152, 409] on img at bounding box center [149, 415] width 46 height 46
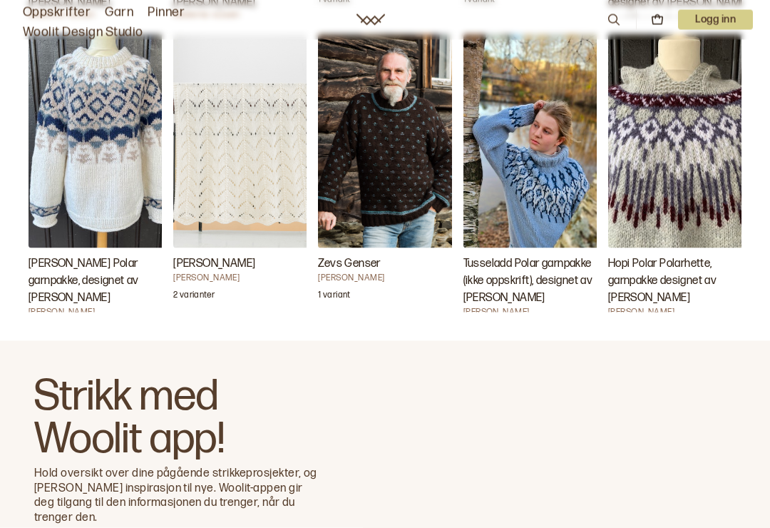
scroll to position [3264, 0]
click at [690, 168] on img "Hopi Polar Polarhette, garnpakke designet av Linka Neumann" at bounding box center [680, 141] width 143 height 214
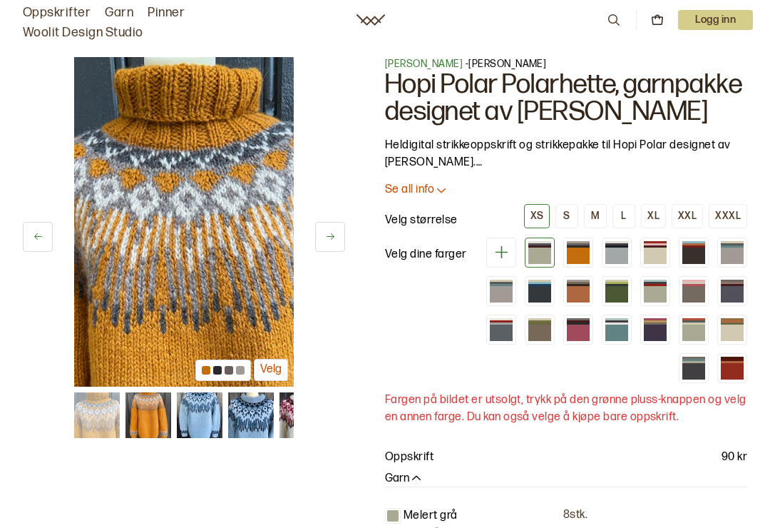
click at [320, 251] on button at bounding box center [330, 237] width 30 height 30
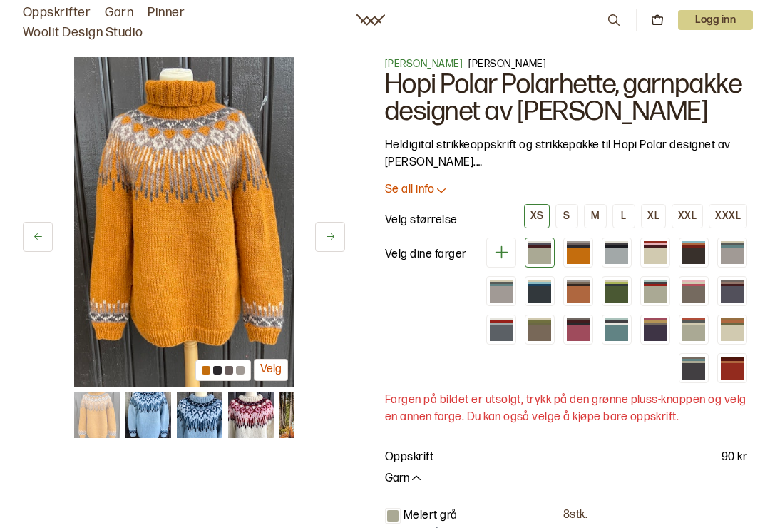
click at [331, 243] on button at bounding box center [330, 237] width 30 height 30
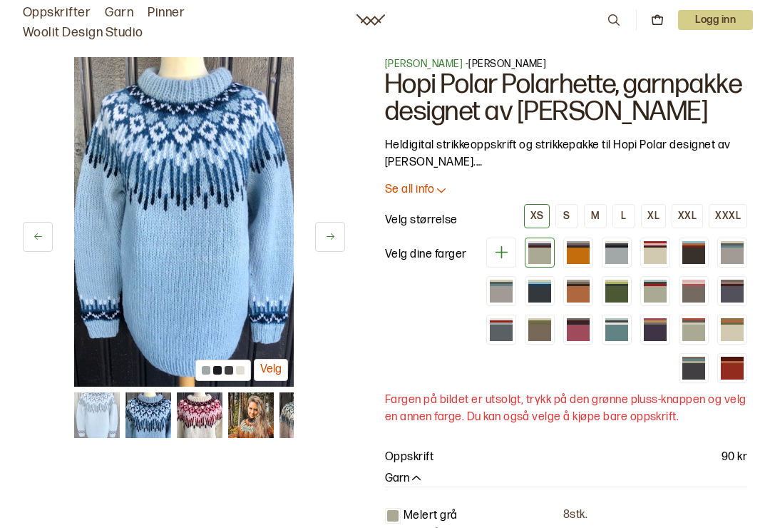
click at [339, 233] on button at bounding box center [330, 237] width 30 height 30
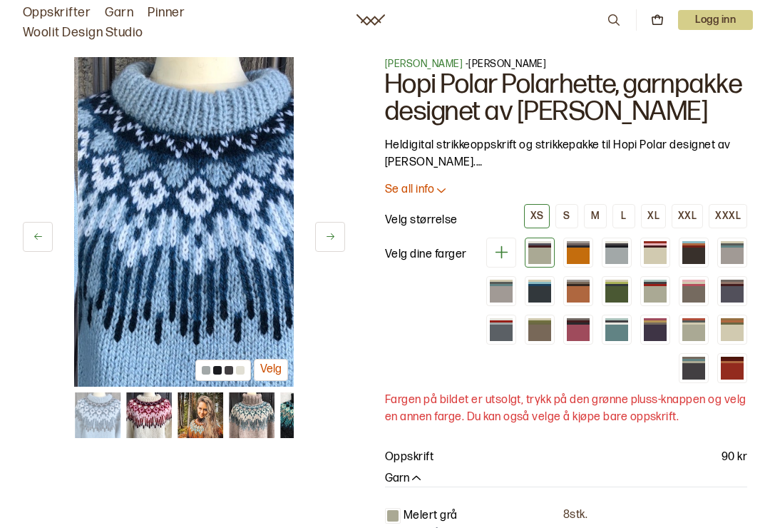
click at [337, 236] on button at bounding box center [330, 237] width 30 height 30
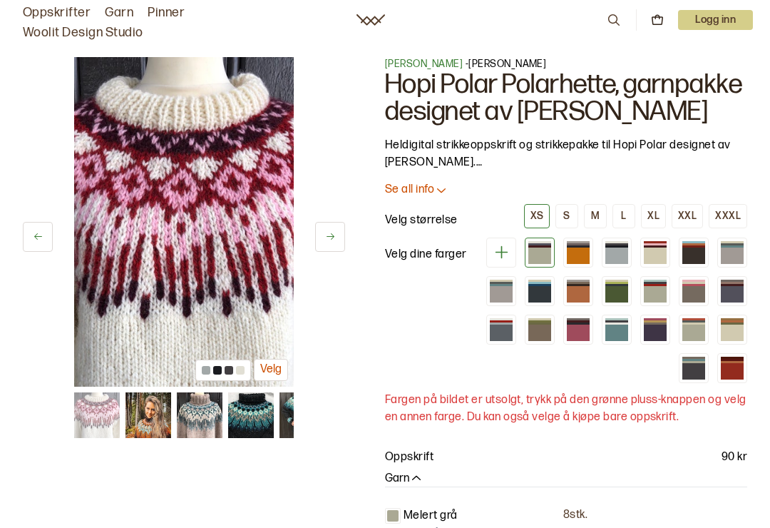
click at [332, 243] on button at bounding box center [330, 237] width 30 height 30
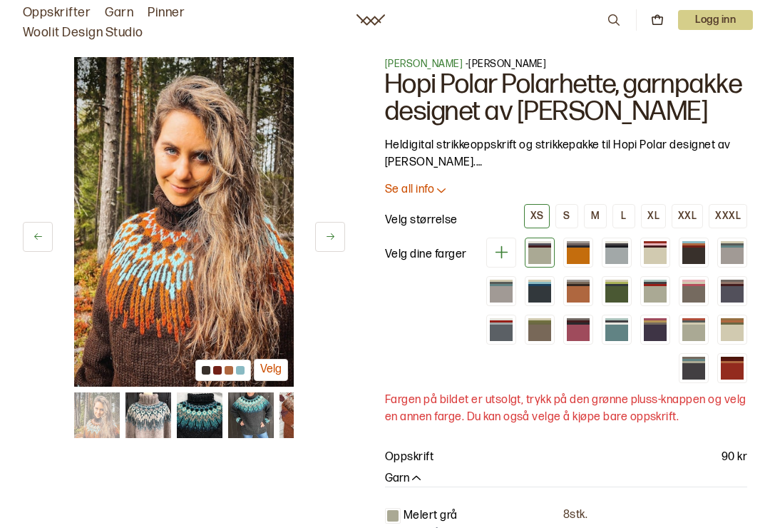
click at [315, 250] on button at bounding box center [330, 237] width 30 height 30
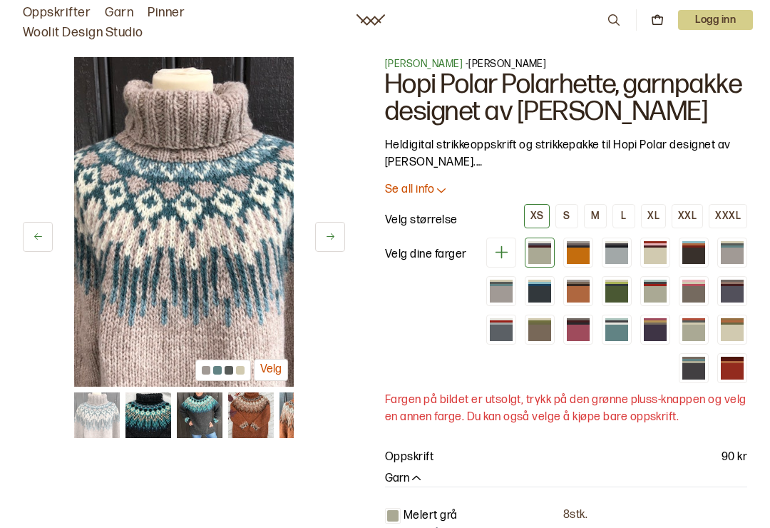
click at [324, 241] on button at bounding box center [330, 237] width 30 height 30
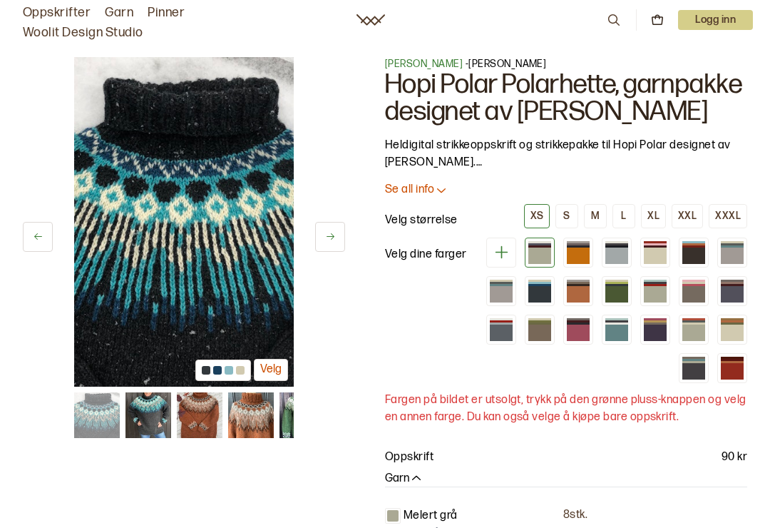
click at [328, 238] on icon at bounding box center [331, 236] width 8 height 6
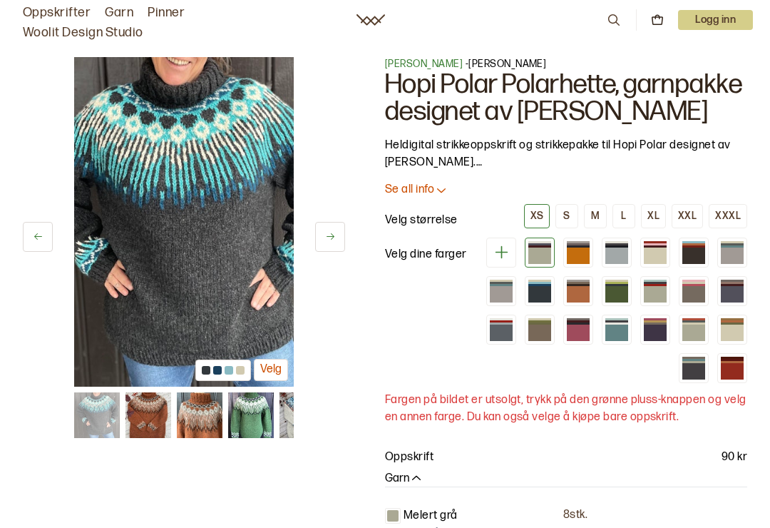
click at [325, 241] on icon at bounding box center [330, 236] width 11 height 11
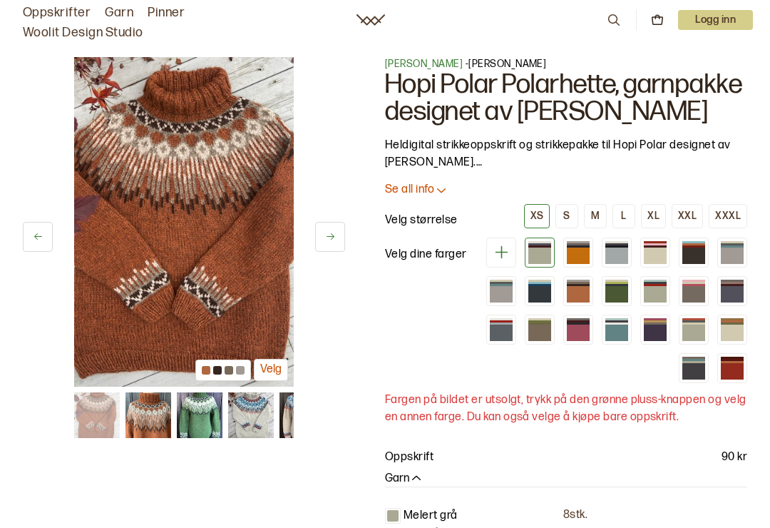
click at [335, 235] on icon at bounding box center [330, 236] width 11 height 11
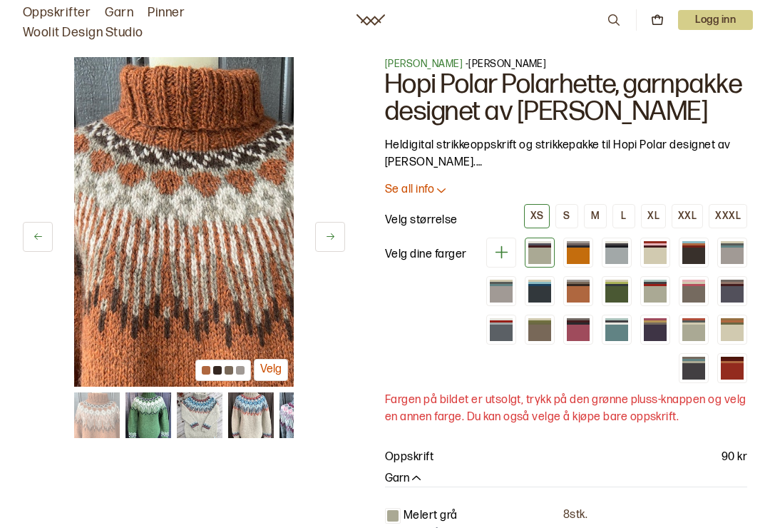
click at [332, 240] on icon at bounding box center [330, 236] width 11 height 11
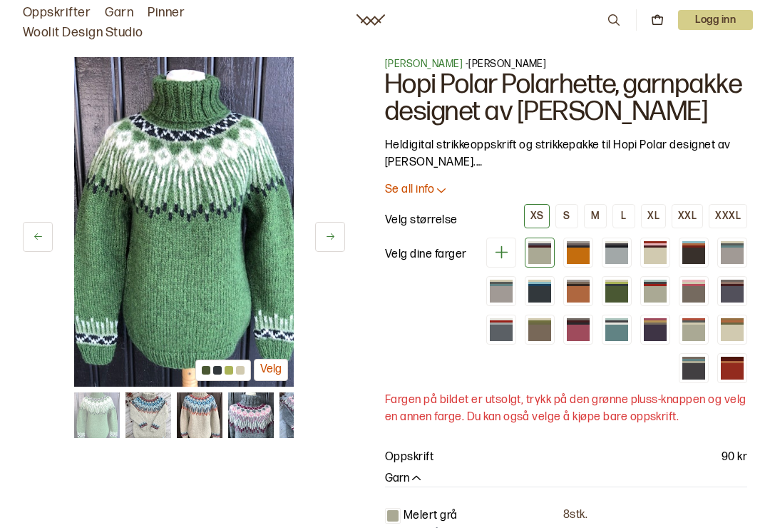
click at [328, 241] on icon at bounding box center [330, 236] width 11 height 11
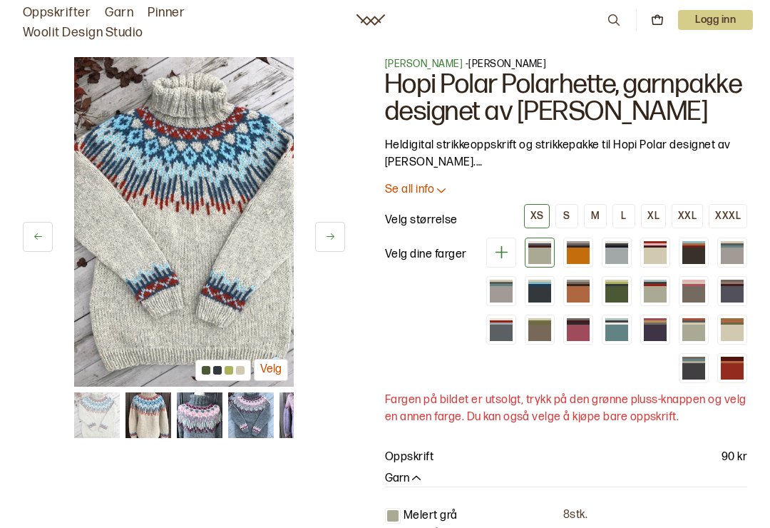
click at [329, 239] on icon at bounding box center [330, 236] width 11 height 11
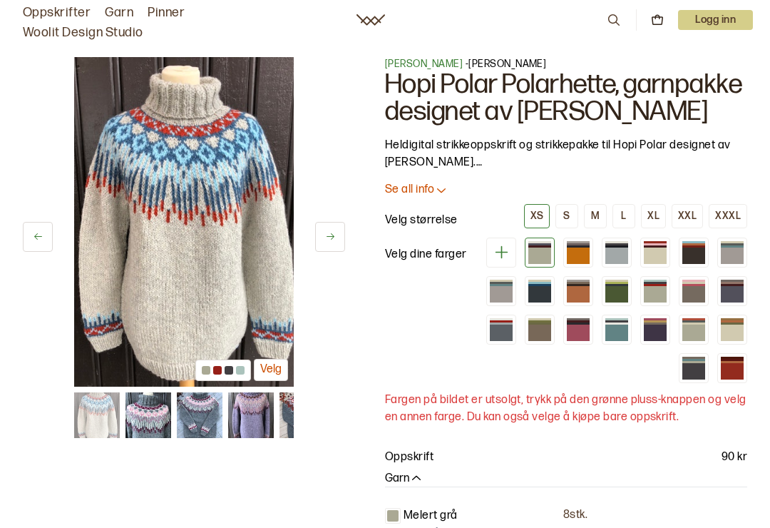
scroll to position [3286, 0]
